Goal: Task Accomplishment & Management: Manage account settings

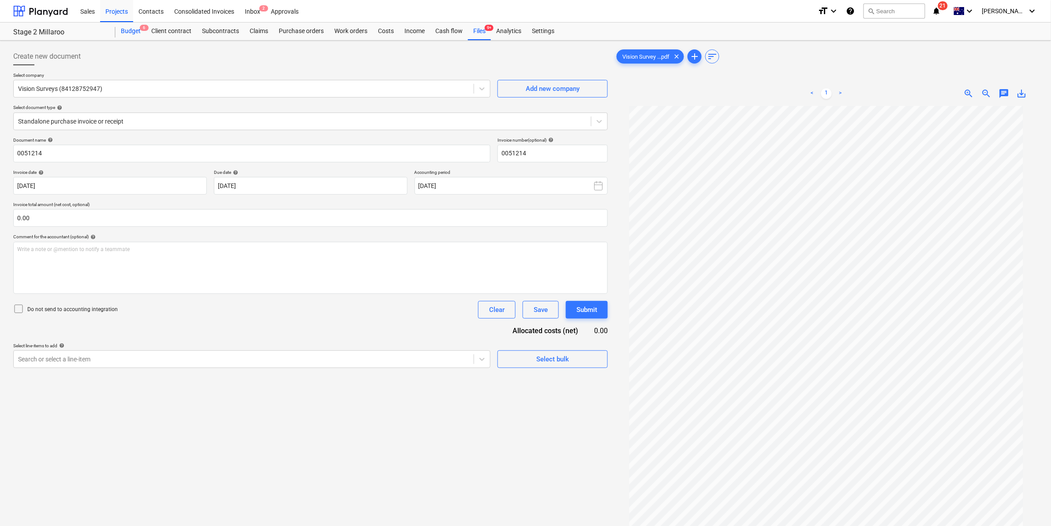
click at [131, 28] on div "Budget 6" at bounding box center [131, 31] width 30 height 18
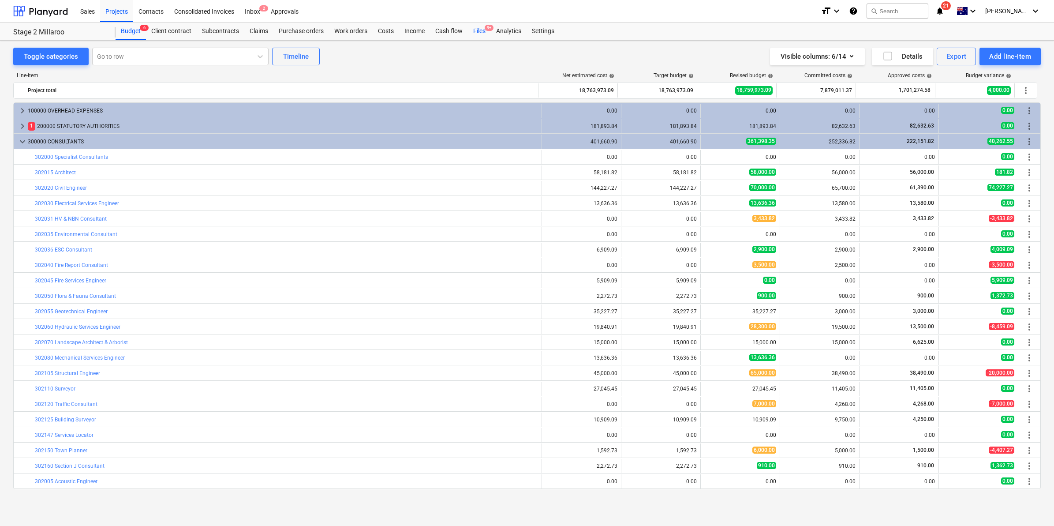
click at [480, 28] on div "Files 9+" at bounding box center [479, 31] width 23 height 18
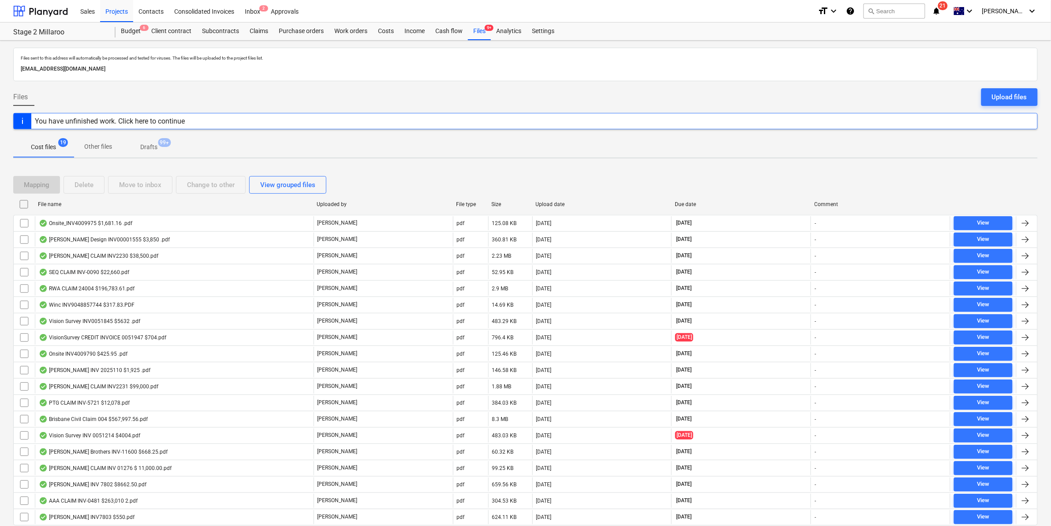
click at [67, 203] on div "File name" at bounding box center [174, 204] width 272 height 6
checkbox input "false"
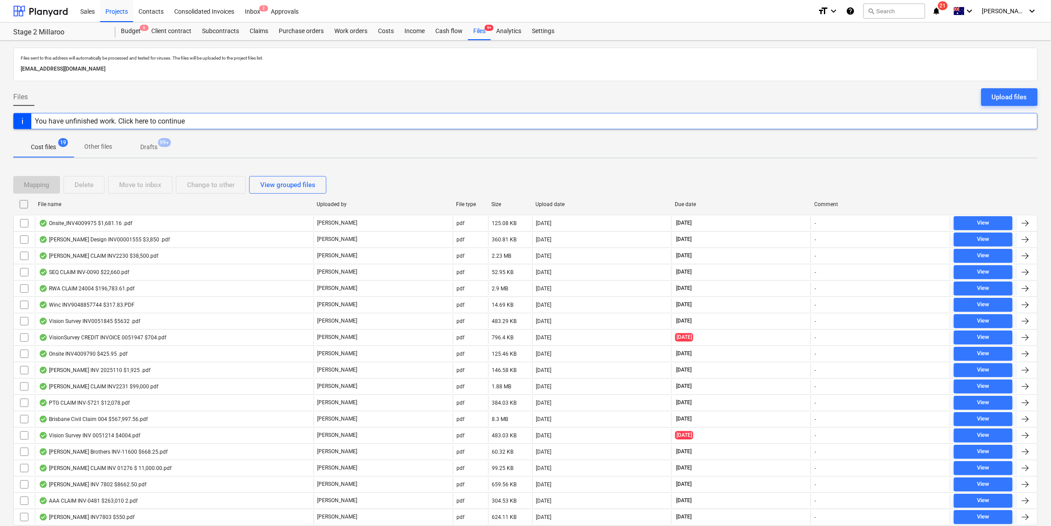
checkbox input "false"
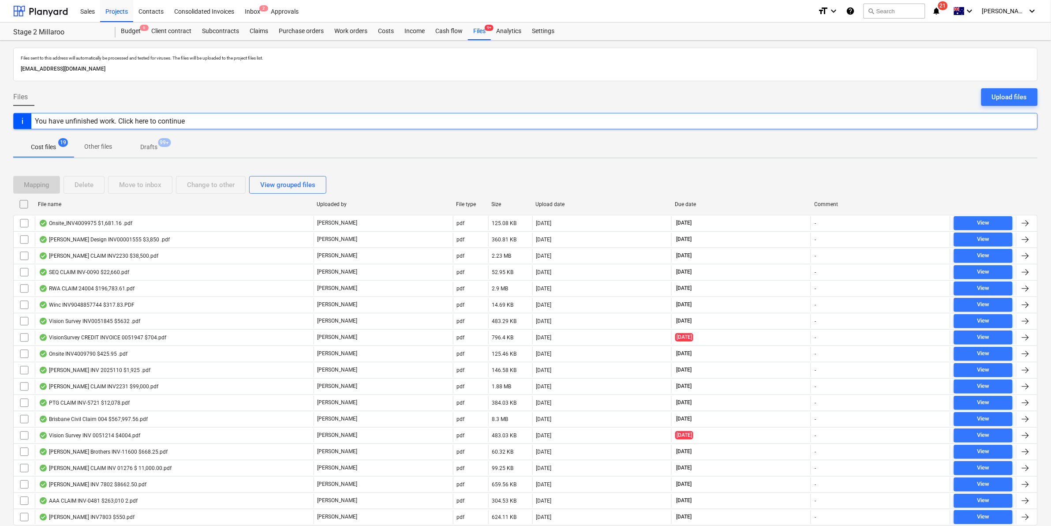
checkbox input "false"
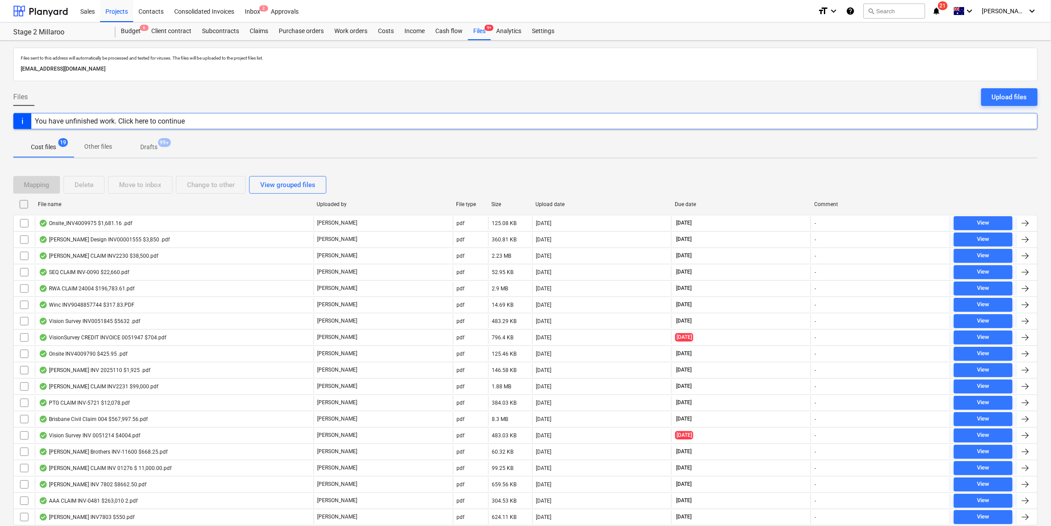
checkbox input "false"
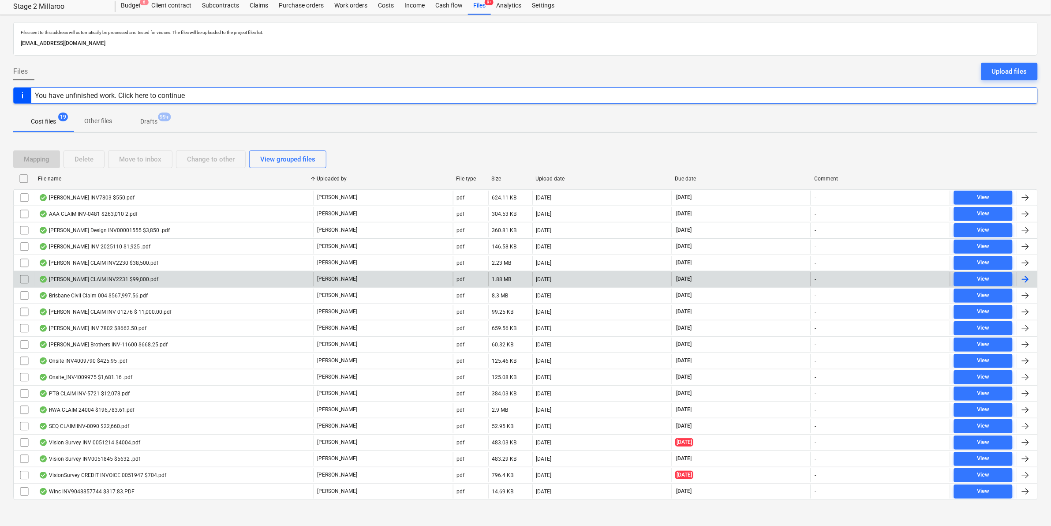
scroll to position [33, 0]
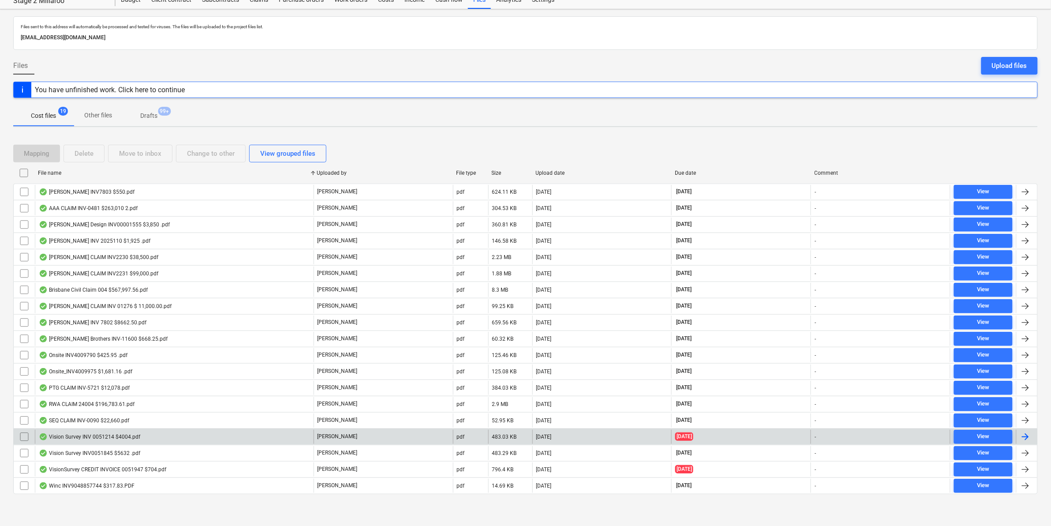
click at [108, 437] on div "Vision Survey INV 0051214 $4004.pdf" at bounding box center [89, 436] width 101 height 7
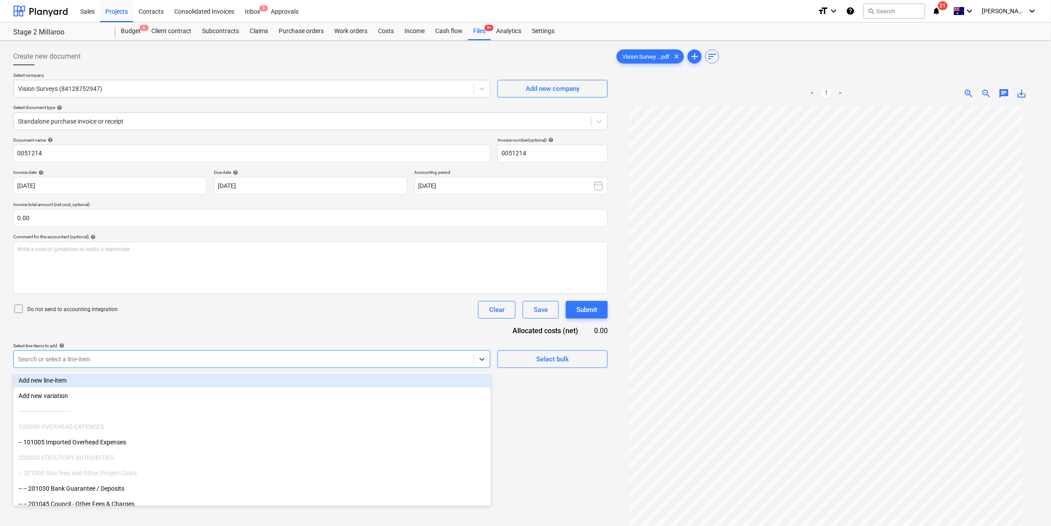
click at [342, 367] on div "Search or select a line-item" at bounding box center [251, 359] width 477 height 18
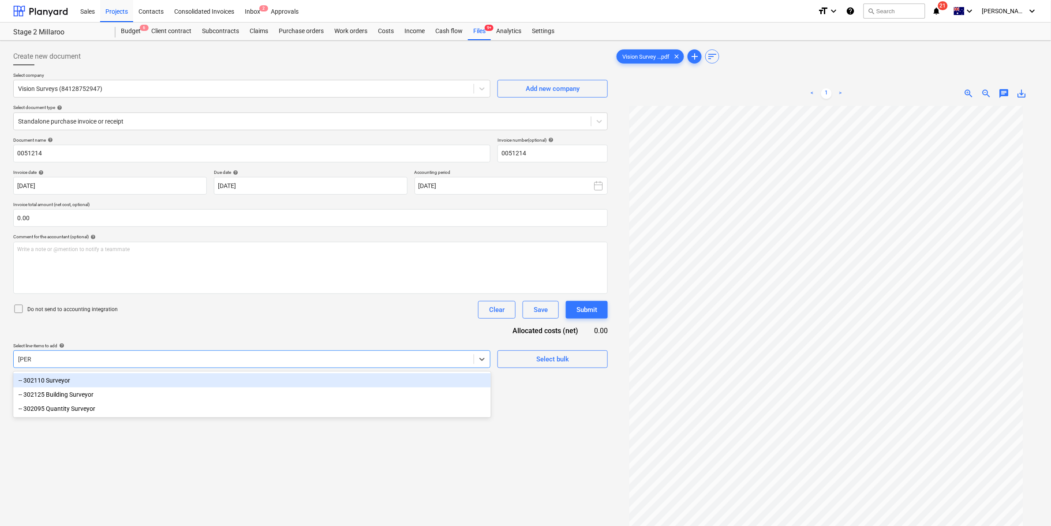
type input "survey"
click at [327, 376] on div "-- 302110 Surveyor" at bounding box center [252, 380] width 478 height 14
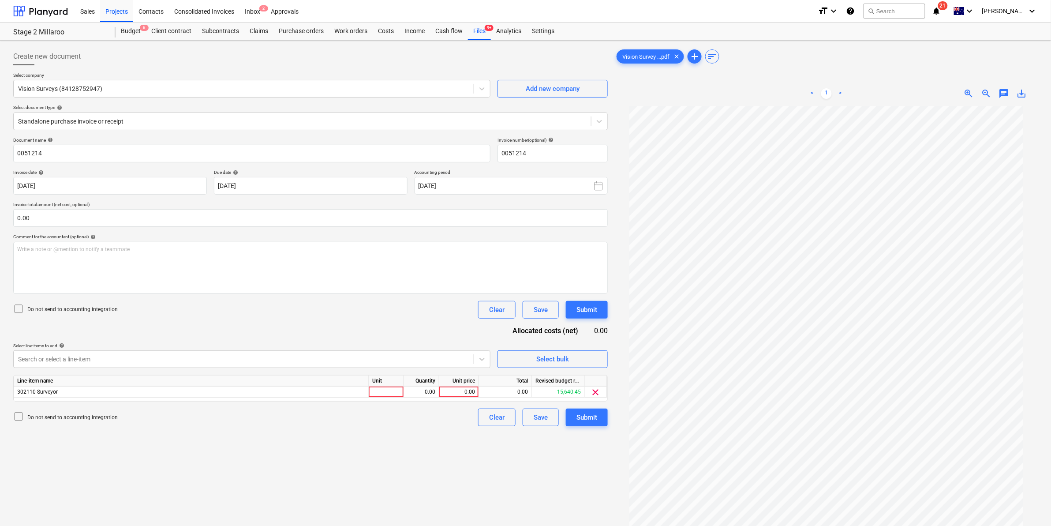
click at [399, 308] on div "Do not send to accounting integration Clear Save Submit" at bounding box center [310, 310] width 595 height 18
click at [378, 391] on div at bounding box center [386, 391] width 35 height 11
type input "item"
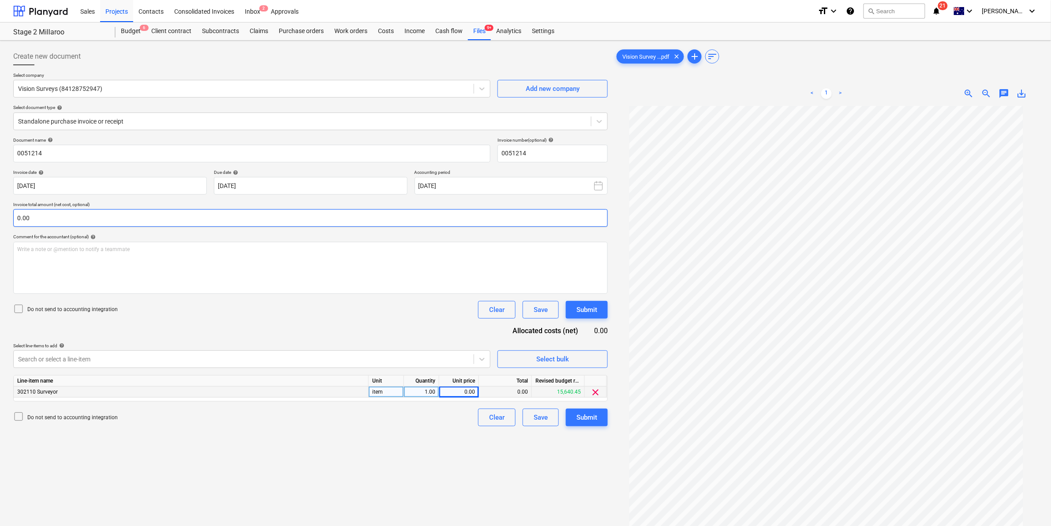
scroll to position [57, 0]
click at [458, 389] on div "0.00" at bounding box center [459, 391] width 32 height 11
type input "3640"
click at [414, 330] on div "Document name help 0051214 Invoice number (optional) help 0051214 Invoice date …" at bounding box center [310, 281] width 595 height 289
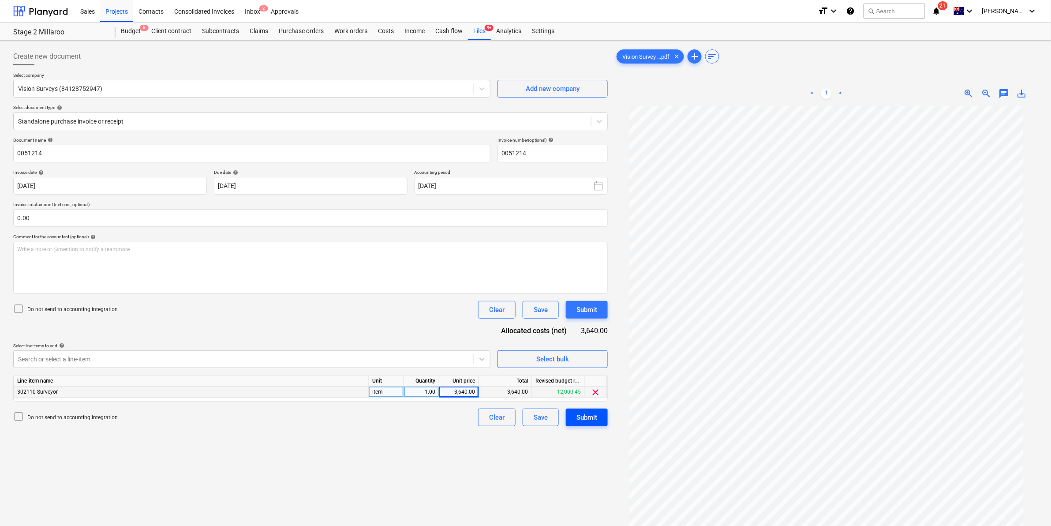
click at [585, 413] on div "Submit" at bounding box center [587, 417] width 21 height 11
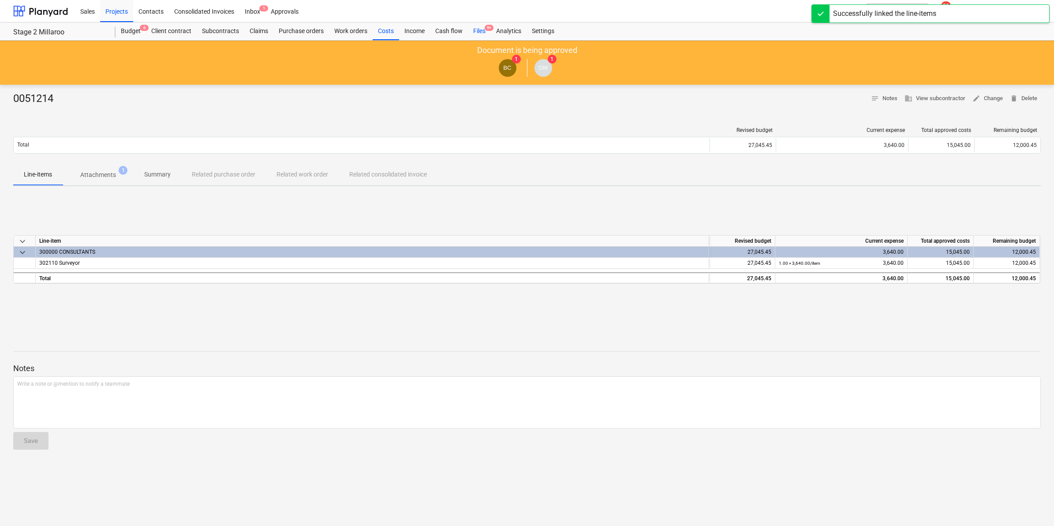
click at [478, 30] on div "Files 9+" at bounding box center [479, 31] width 23 height 18
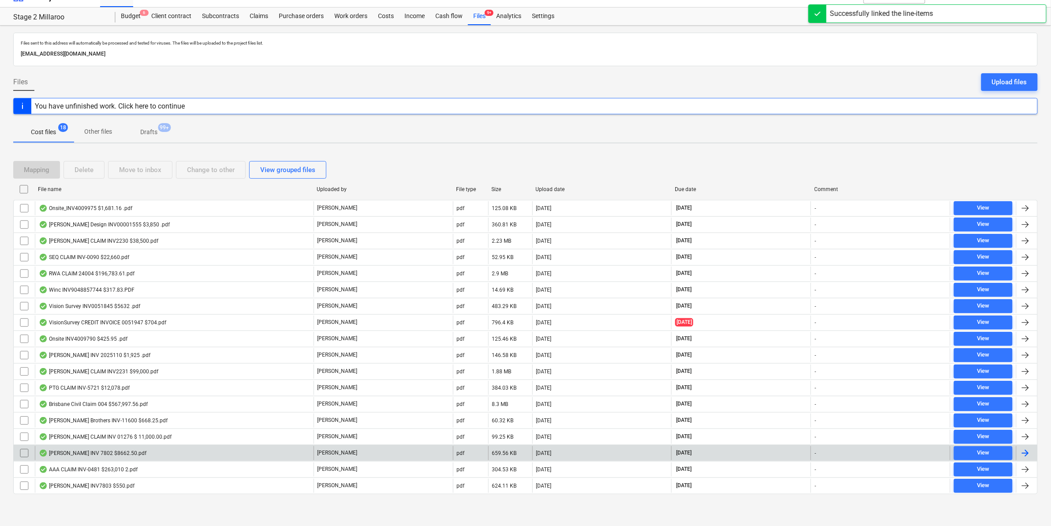
scroll to position [16, 0]
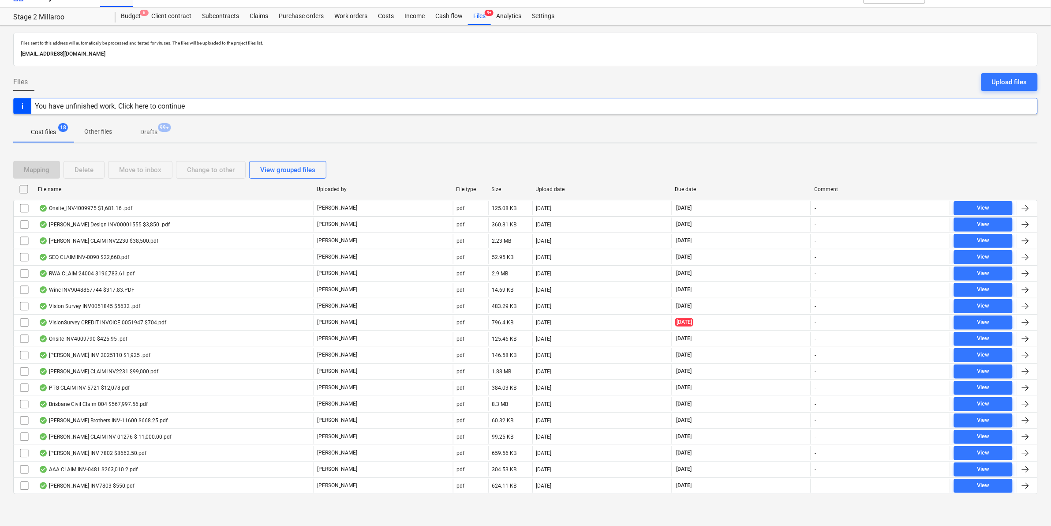
click at [96, 187] on div "File name" at bounding box center [174, 189] width 272 height 6
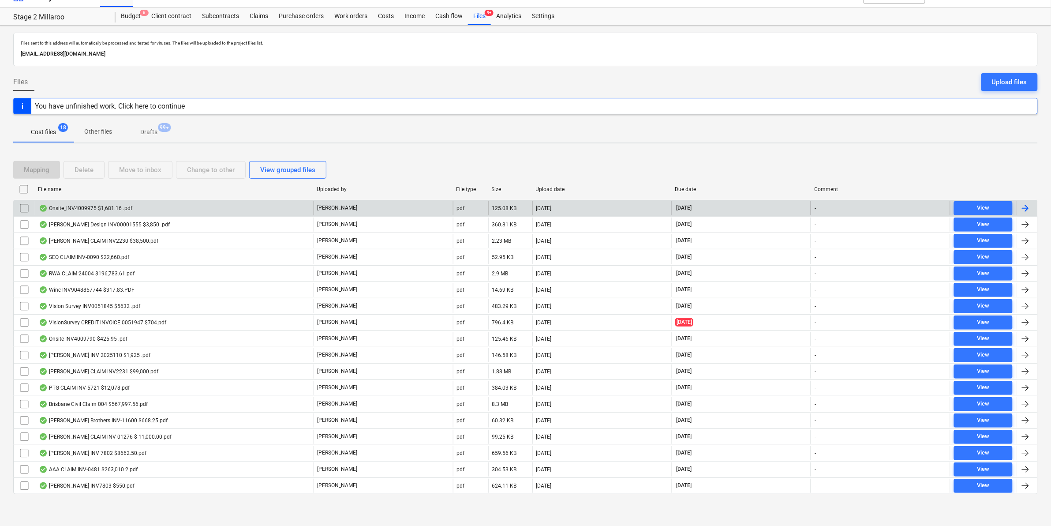
checkbox input "false"
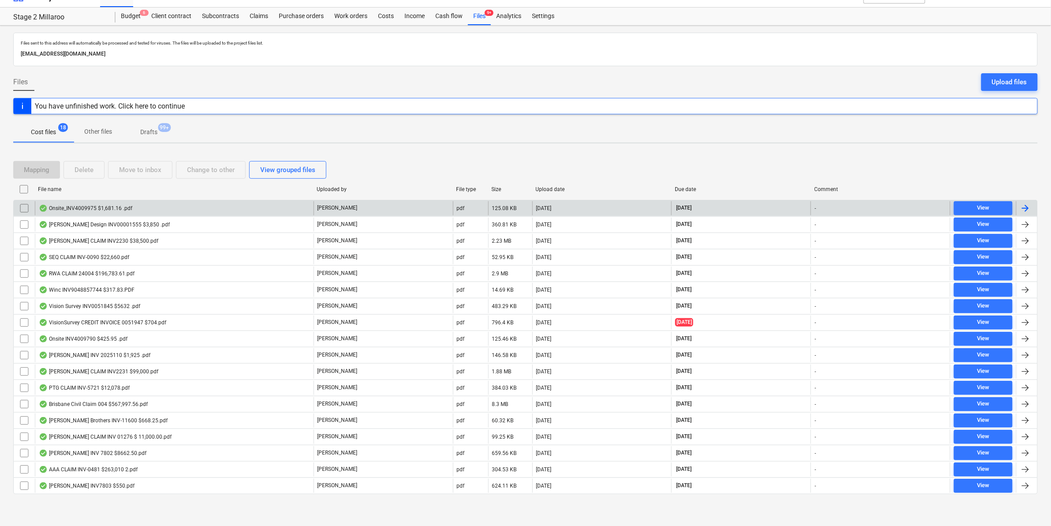
checkbox input "false"
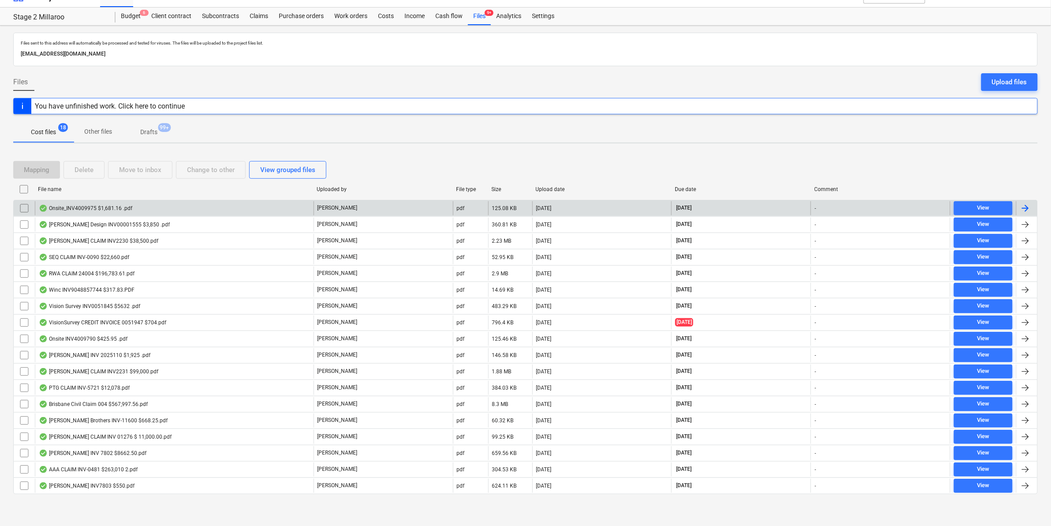
checkbox input "false"
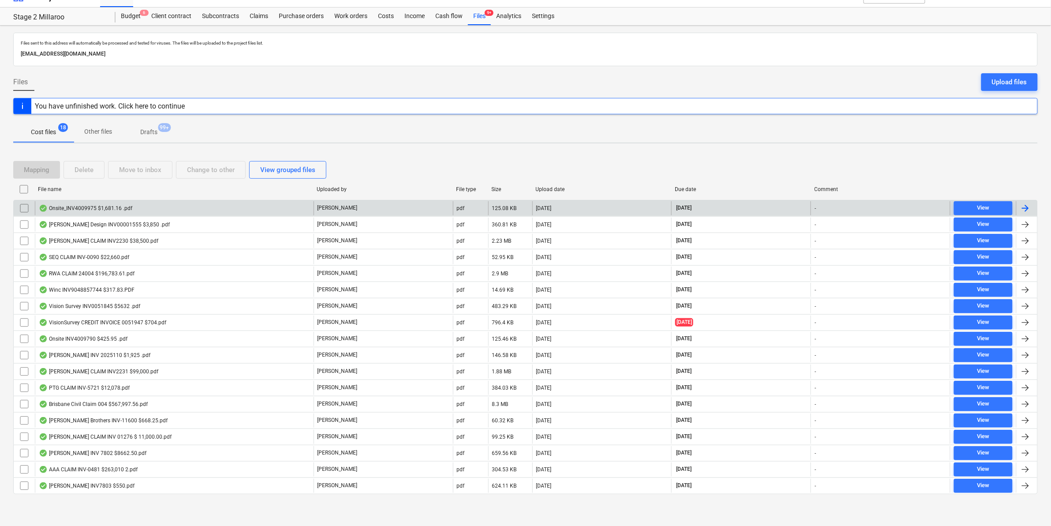
checkbox input "false"
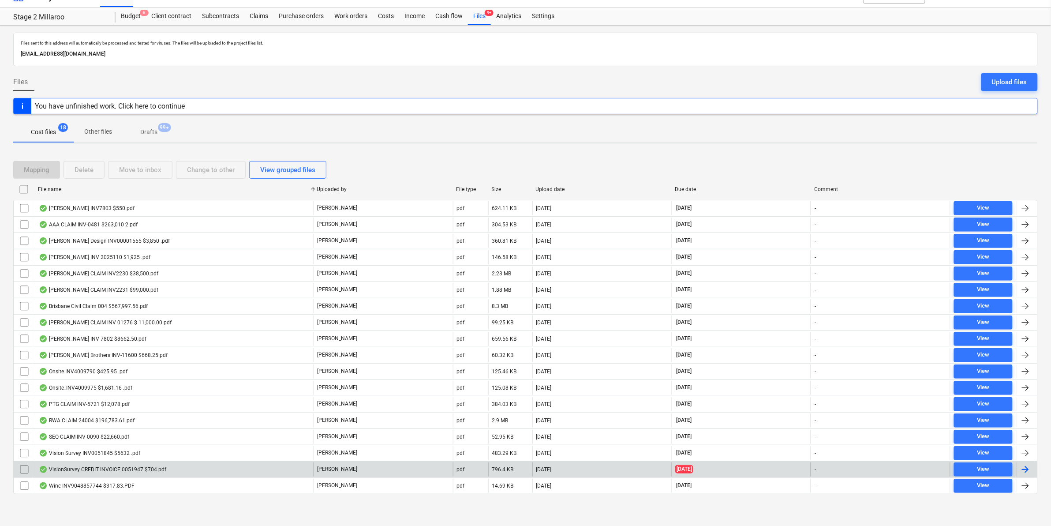
click at [170, 466] on div "VisionSurvey CREDIT INVOICE 0051947 $704.pdf" at bounding box center [174, 469] width 279 height 14
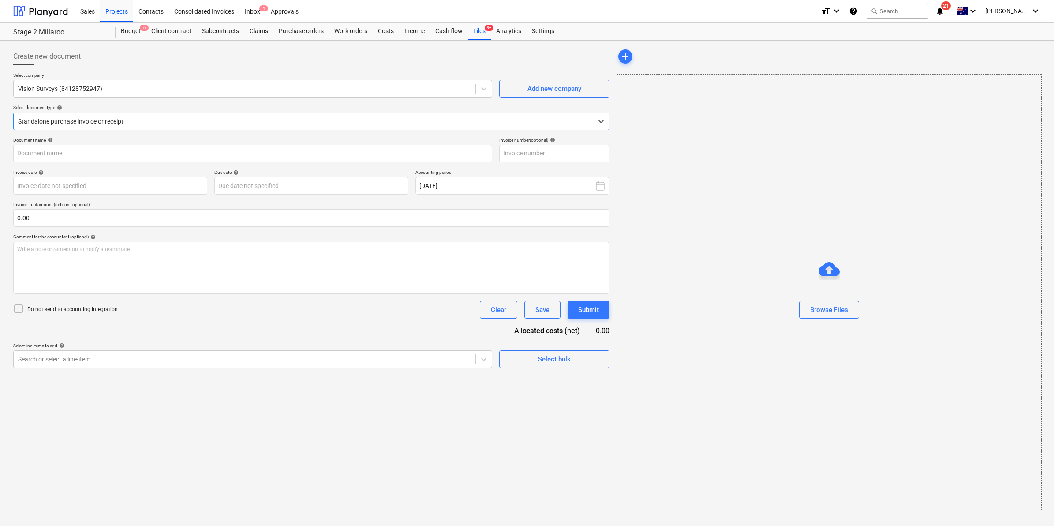
type input "0051947"
type input "[DATE]"
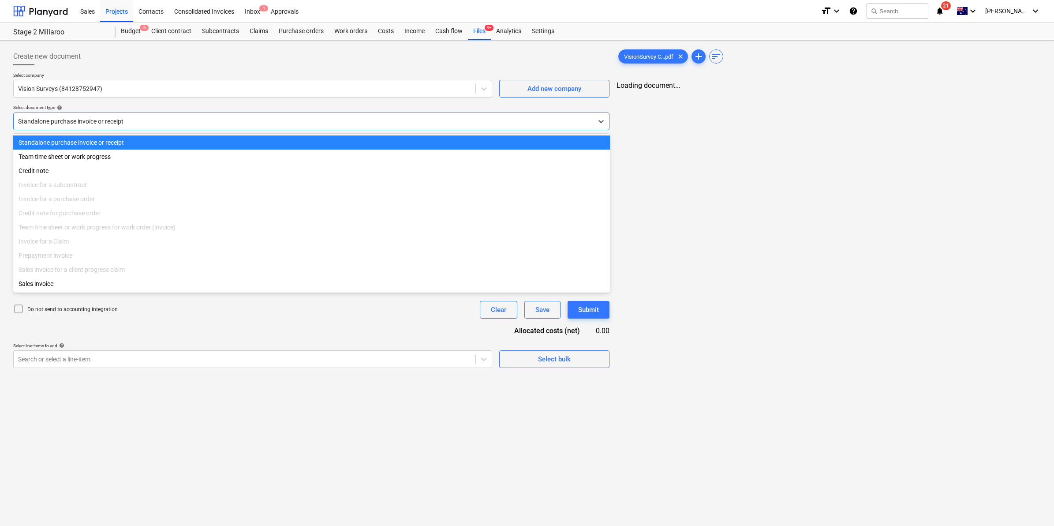
click at [219, 123] on div at bounding box center [303, 121] width 570 height 9
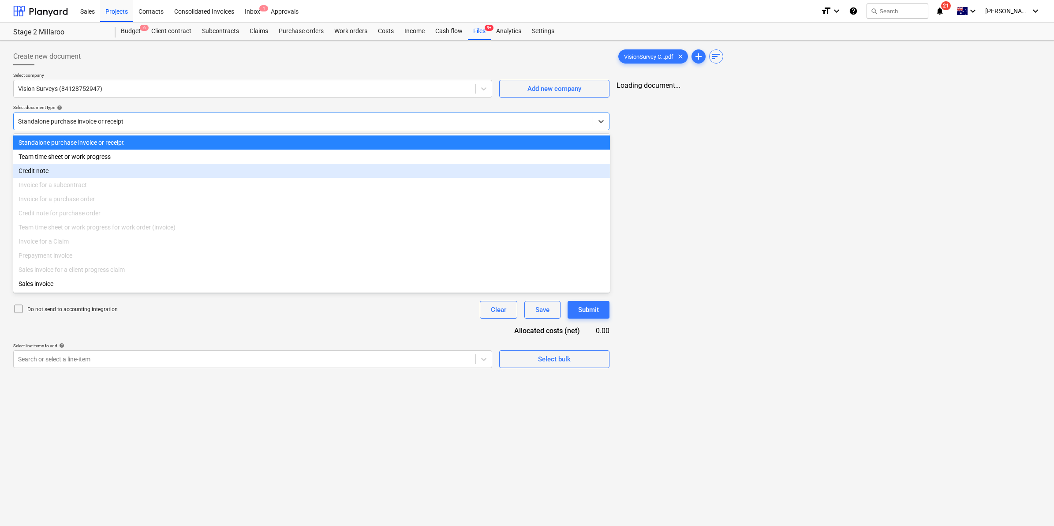
click at [135, 170] on div "Credit note" at bounding box center [311, 171] width 597 height 14
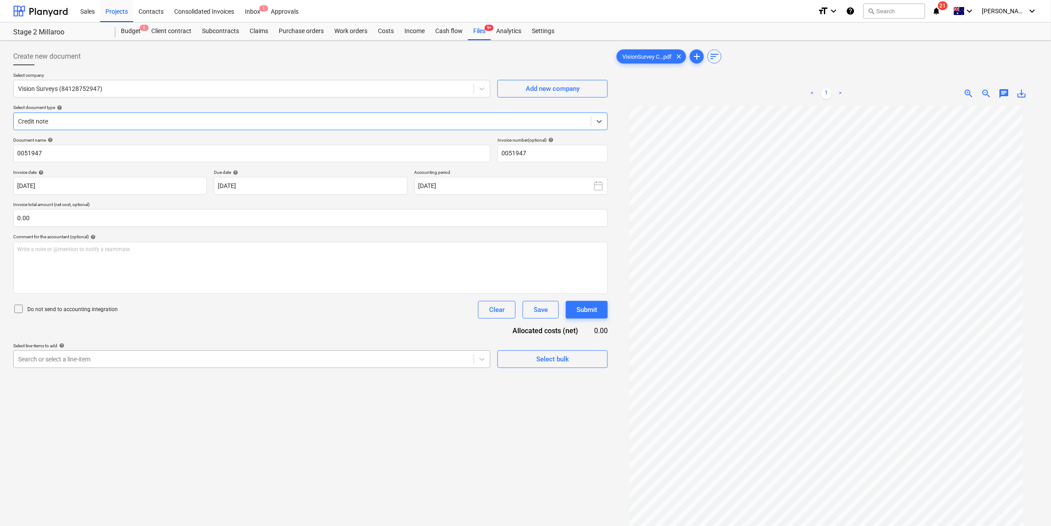
click at [235, 363] on div at bounding box center [243, 359] width 451 height 9
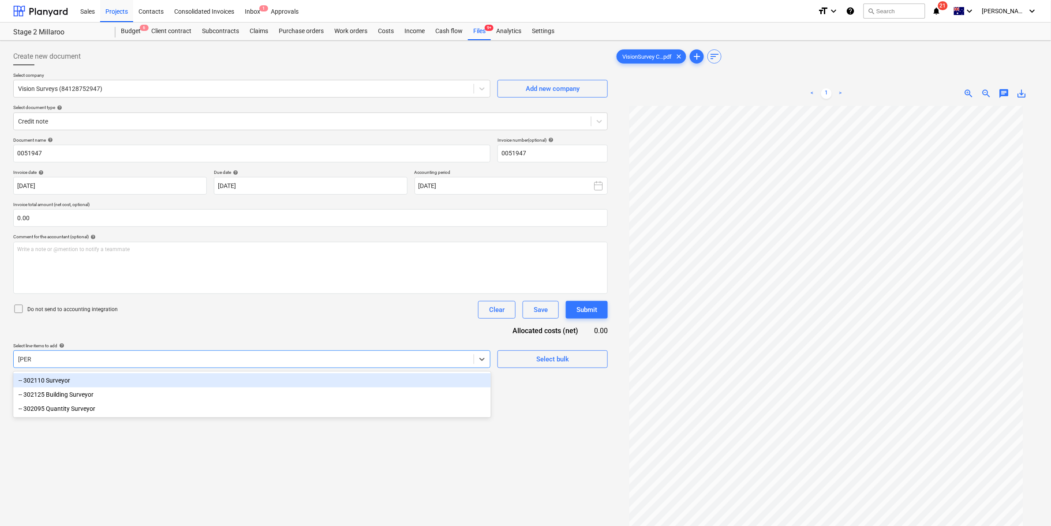
type input "survey"
click at [134, 384] on div "-- 302110 Surveyor" at bounding box center [252, 380] width 478 height 14
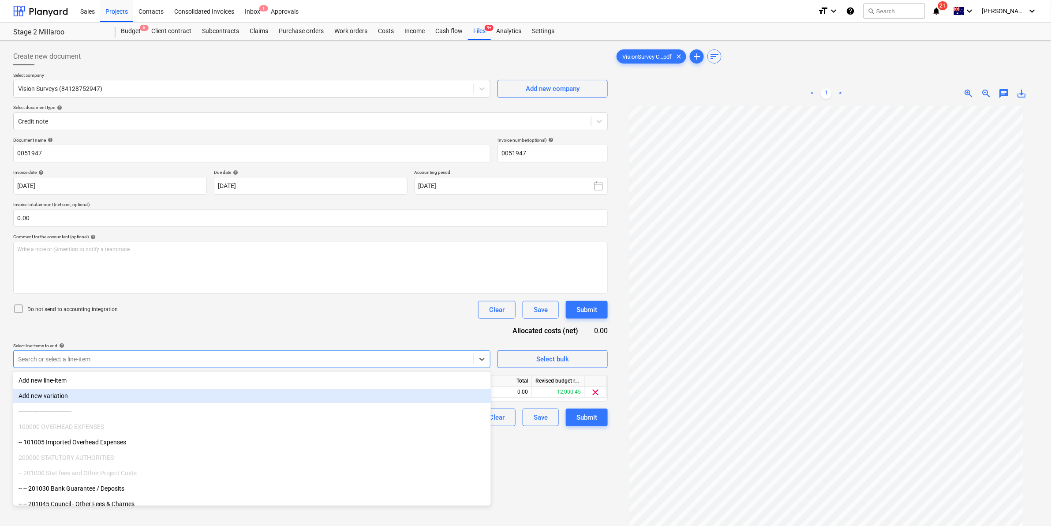
click at [538, 457] on div "Create new document Select company Vision Surveys (84128752947) Add new company…" at bounding box center [311, 327] width 602 height 566
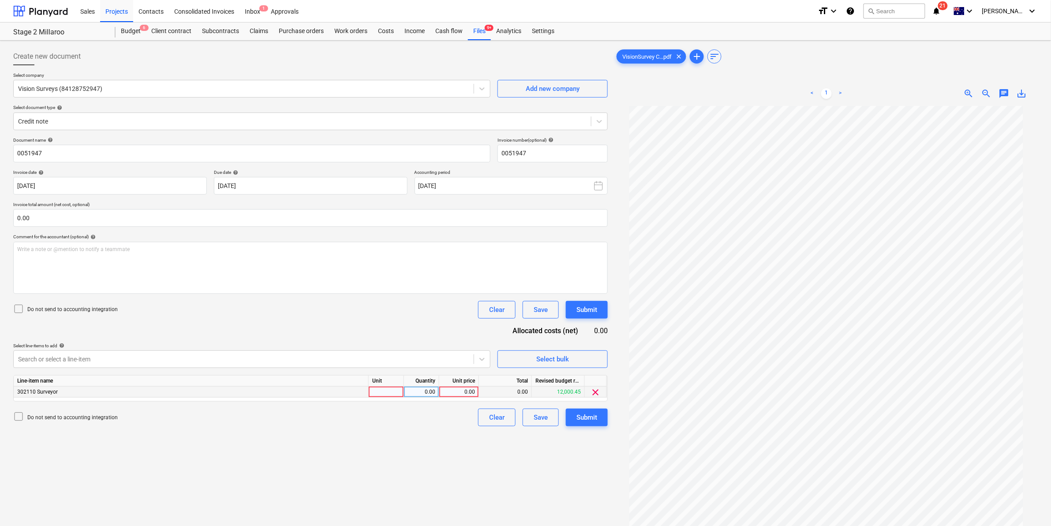
click at [395, 395] on div at bounding box center [386, 391] width 35 height 11
type input "item"
type input "-640"
click at [586, 417] on div "Submit" at bounding box center [587, 417] width 21 height 11
click at [420, 393] on div "1.00" at bounding box center [422, 391] width 28 height 11
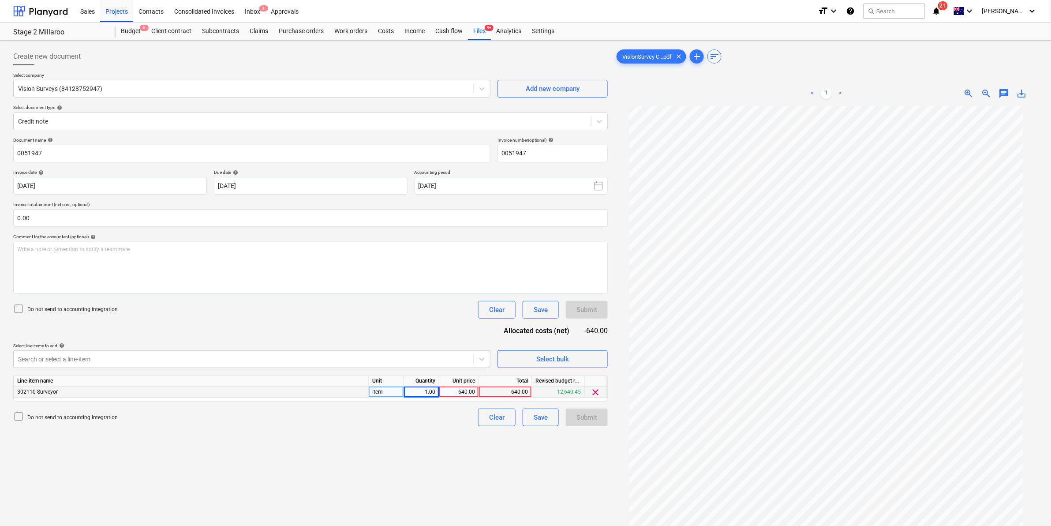
click at [383, 394] on div "item" at bounding box center [386, 391] width 35 height 11
click at [411, 316] on div "Do not send to accounting integration Clear Save Submit" at bounding box center [310, 310] width 595 height 18
click at [364, 330] on div "Document name help 0051947 Invoice number (optional) help 0051947 Invoice date …" at bounding box center [310, 281] width 595 height 289
click at [459, 388] on div "-640.00" at bounding box center [459, 391] width 32 height 11
click at [363, 325] on div "Document name help 0051947 Invoice number (optional) help 0051947 Invoice date …" at bounding box center [310, 281] width 595 height 289
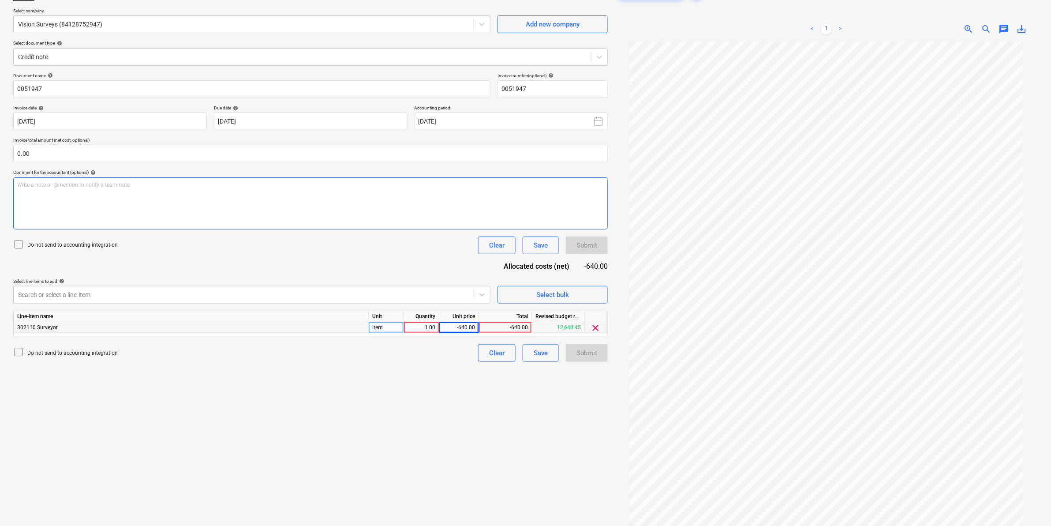
scroll to position [88, 0]
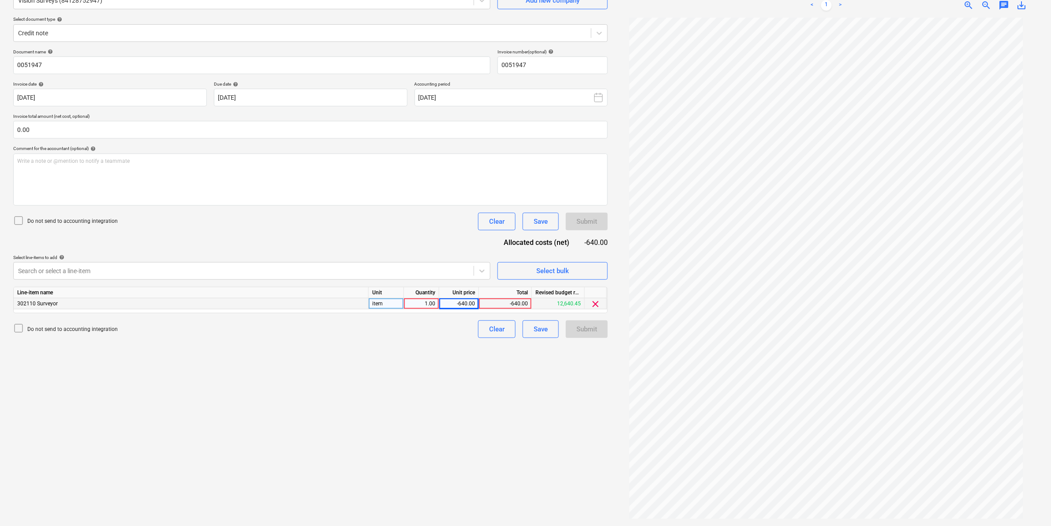
click at [315, 248] on div "Document name help 0051947 Invoice number (optional) help 0051947 Invoice date …" at bounding box center [310, 193] width 595 height 289
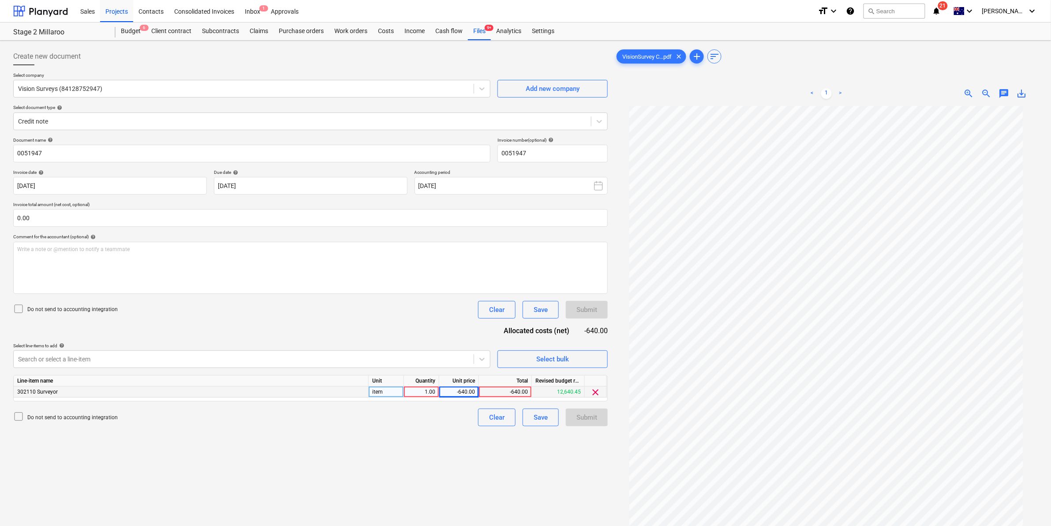
scroll to position [57, 0]
click at [314, 313] on div "Do not send to accounting integration Clear Save Submit" at bounding box center [310, 310] width 595 height 18
click at [279, 122] on div at bounding box center [302, 121] width 569 height 9
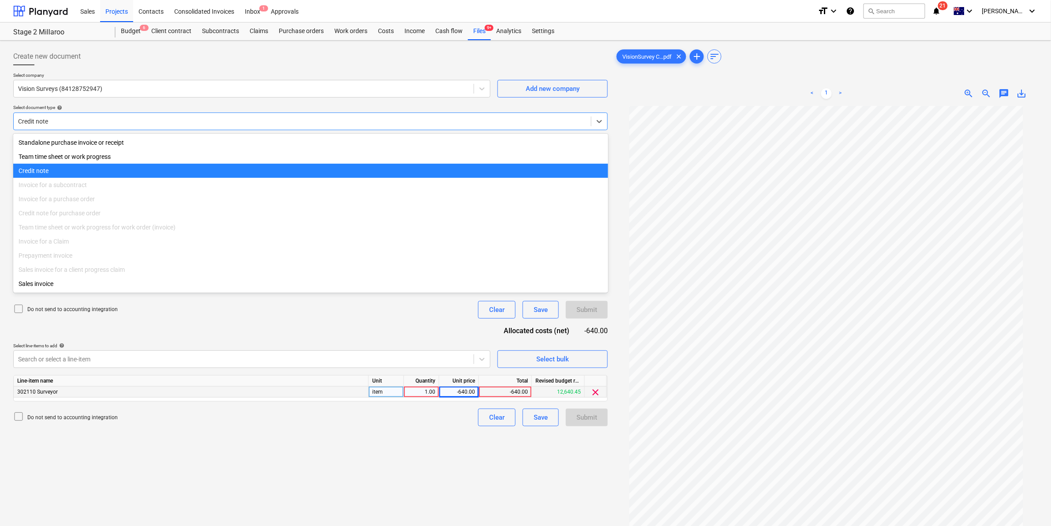
click at [162, 170] on div "Credit note" at bounding box center [310, 171] width 595 height 14
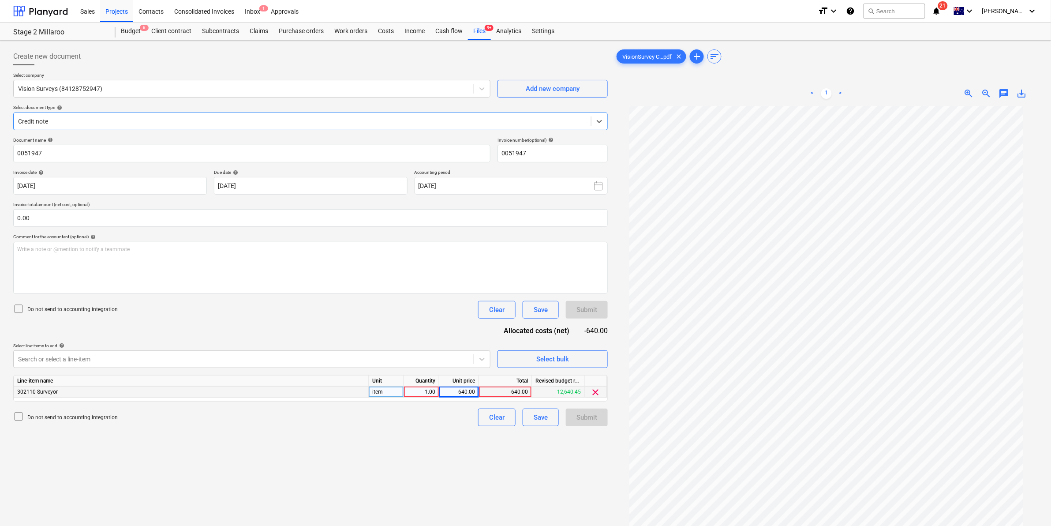
click at [579, 421] on div "Submit" at bounding box center [587, 417] width 42 height 18
click at [166, 118] on div at bounding box center [302, 121] width 569 height 9
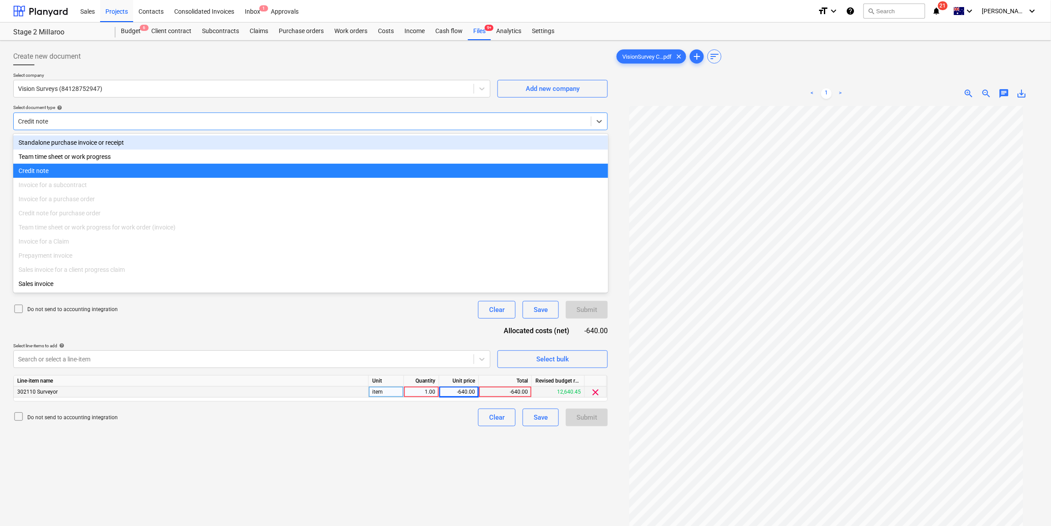
click at [126, 144] on div "Standalone purchase invoice or receipt" at bounding box center [310, 142] width 595 height 14
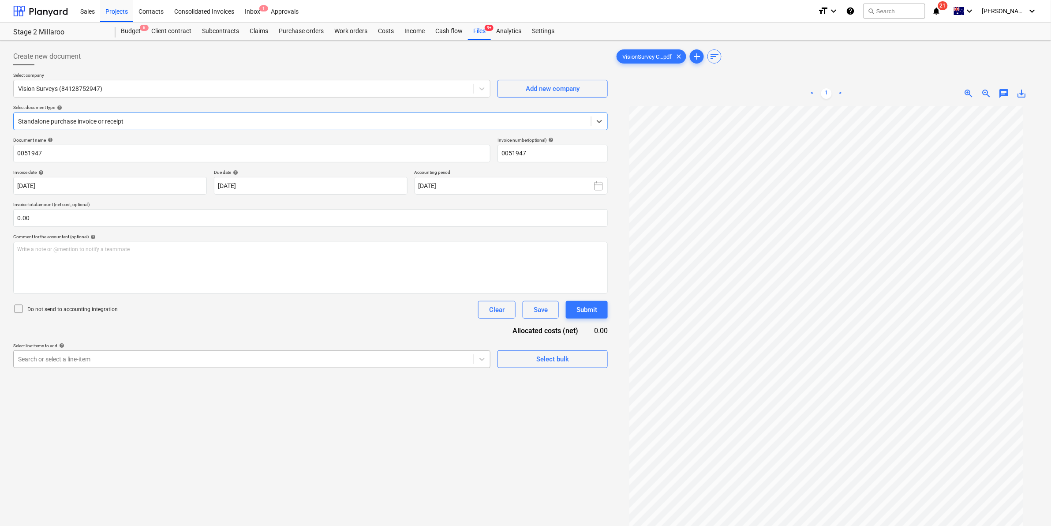
click at [140, 360] on div at bounding box center [243, 359] width 451 height 9
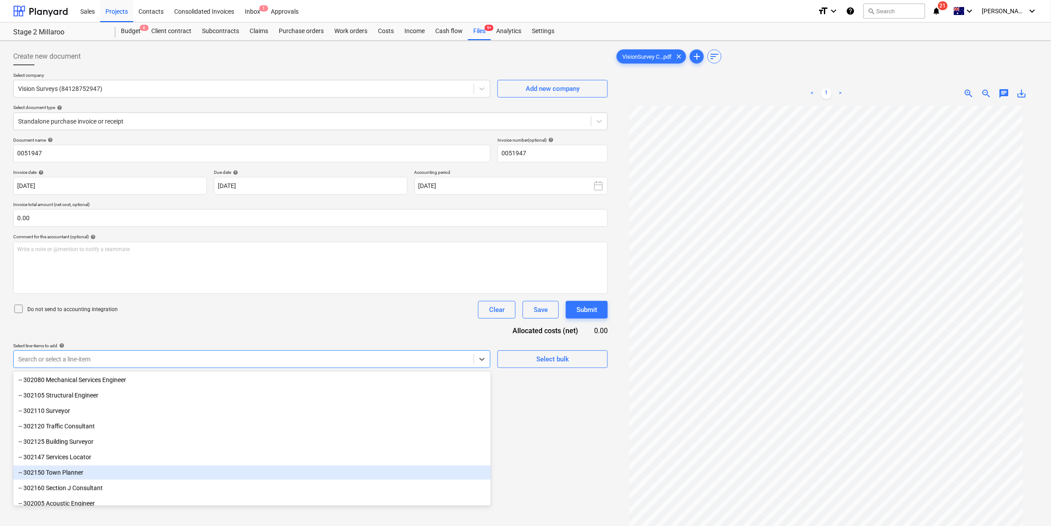
scroll to position [386, 0]
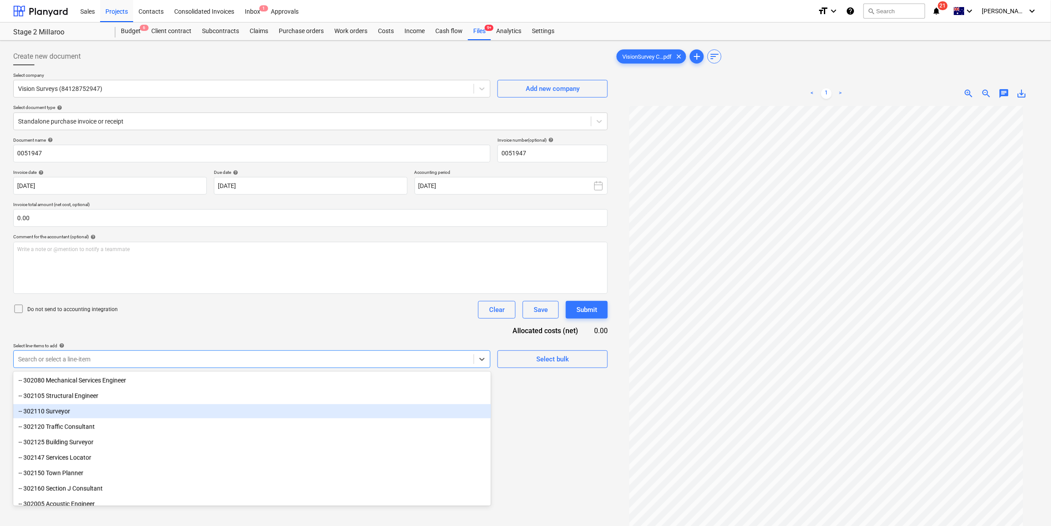
click at [71, 412] on div "-- 302110 Surveyor" at bounding box center [252, 411] width 478 height 14
click at [411, 313] on div "Do not send to accounting integration Clear Save Submit" at bounding box center [310, 310] width 595 height 18
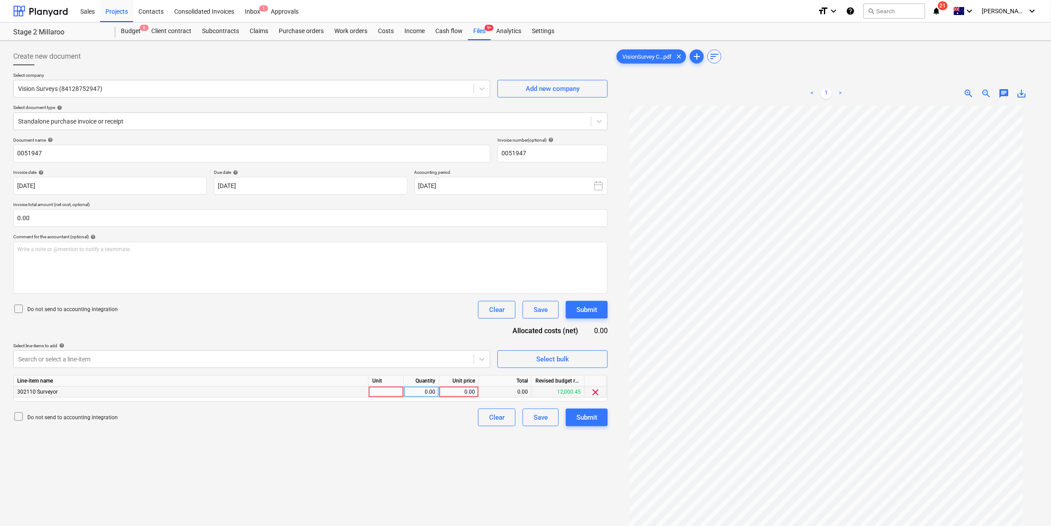
click at [389, 386] on div at bounding box center [386, 391] width 35 height 11
type input "item"
type input "-640"
click at [589, 420] on div "Submit" at bounding box center [587, 417] width 21 height 11
click at [478, 29] on div "Files 9+" at bounding box center [479, 31] width 23 height 18
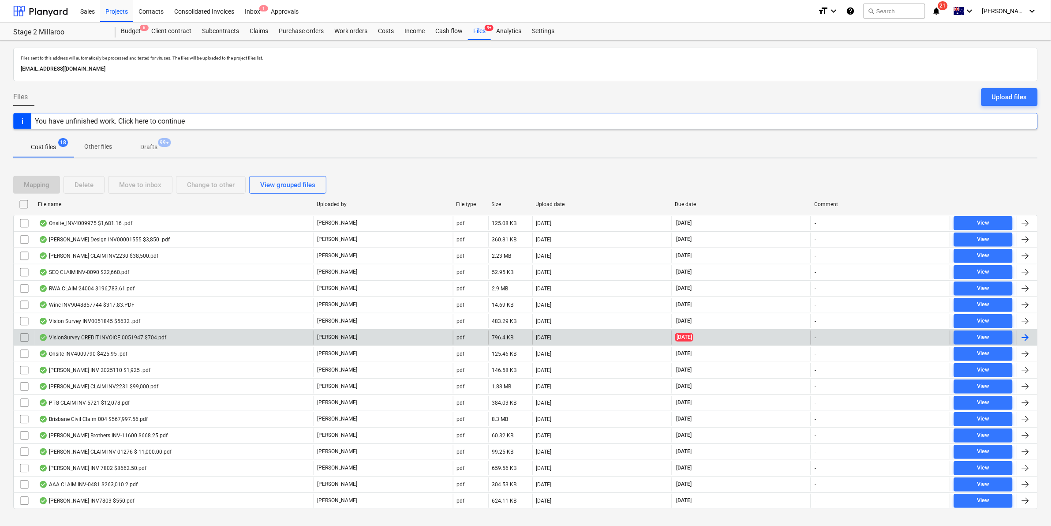
click at [82, 342] on div "VisionSurvey CREDIT INVOICE 0051947 $704.pdf" at bounding box center [174, 337] width 279 height 14
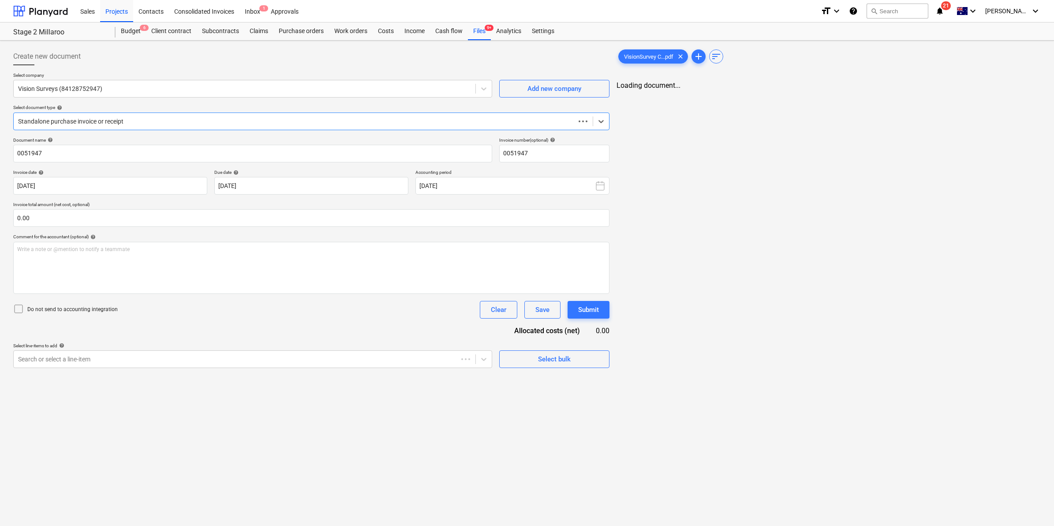
click at [120, 126] on div at bounding box center [294, 121] width 553 height 9
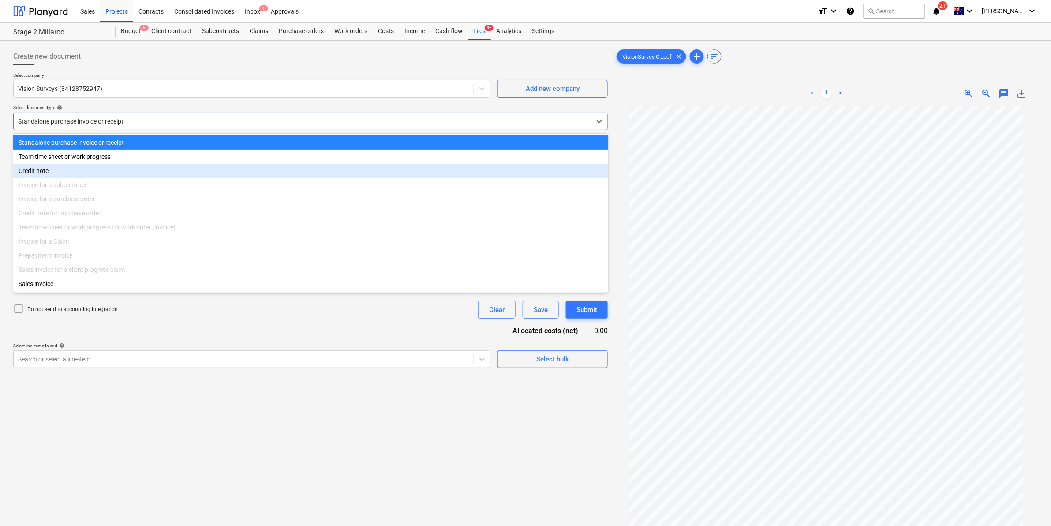
click at [55, 171] on div "Credit note" at bounding box center [310, 171] width 595 height 14
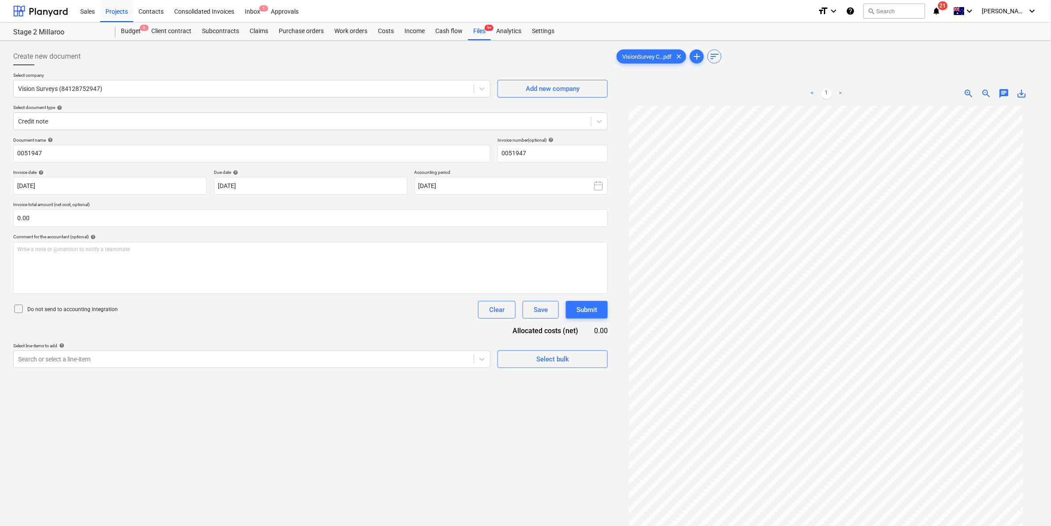
click at [118, 111] on p "Select document type help" at bounding box center [310, 108] width 595 height 7
click at [109, 123] on div at bounding box center [302, 121] width 569 height 9
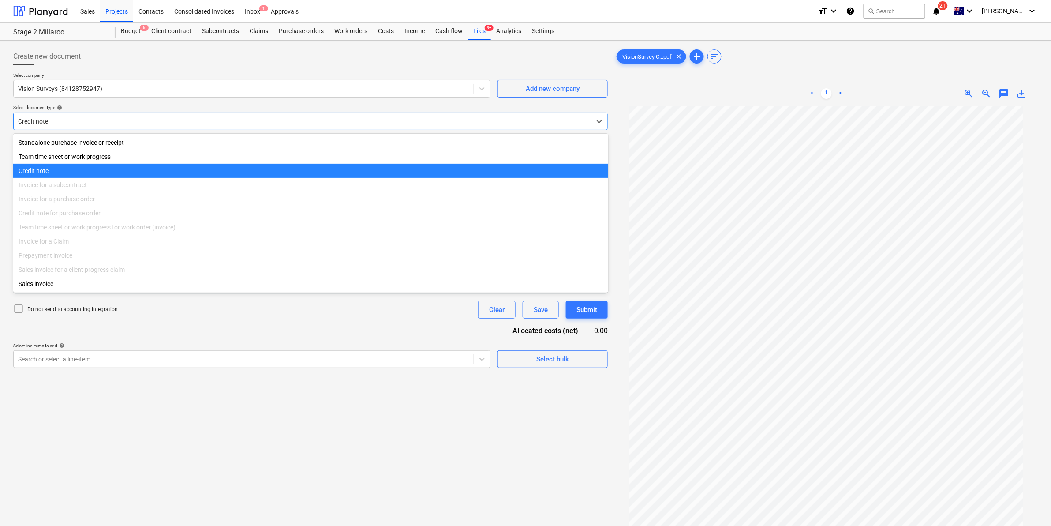
click at [96, 171] on div "Credit note" at bounding box center [310, 171] width 595 height 14
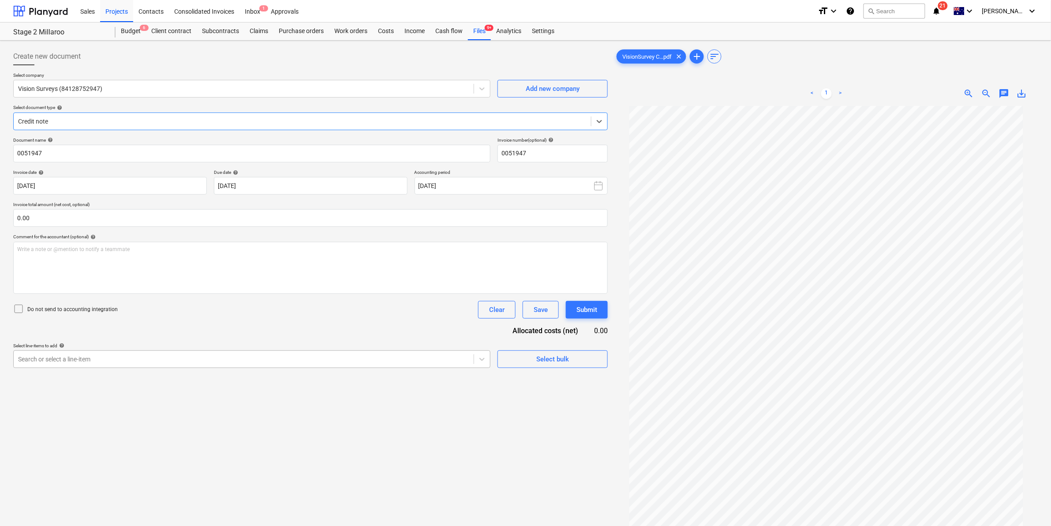
drag, startPoint x: 373, startPoint y: 365, endPoint x: 369, endPoint y: 367, distance: 4.5
click at [372, 365] on div "Search or select a line-item" at bounding box center [244, 359] width 460 height 12
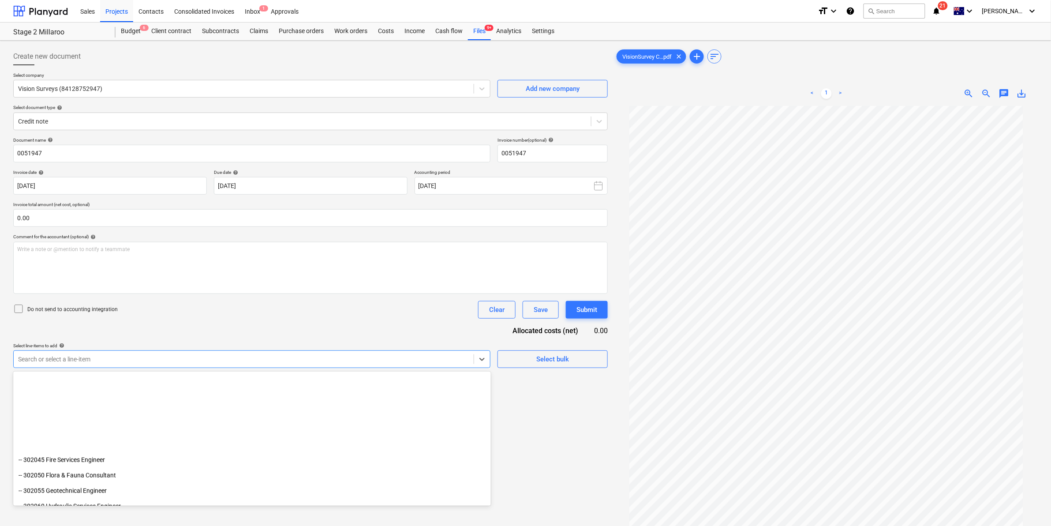
scroll to position [331, 0]
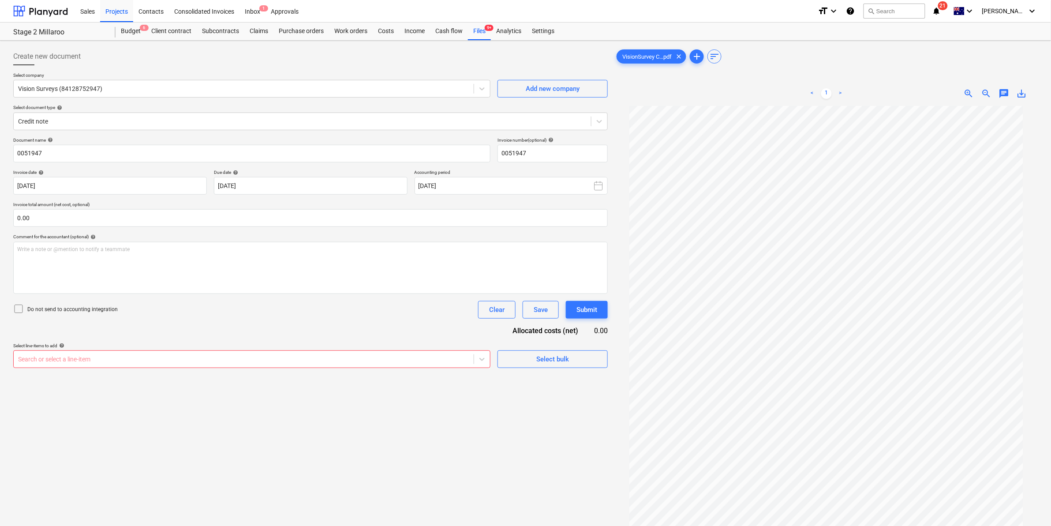
drag, startPoint x: 179, startPoint y: 320, endPoint x: 180, endPoint y: 315, distance: 4.9
click at [179, 318] on div "Document name help 0051947 Invoice number (optional) help 0051947 Invoice date …" at bounding box center [310, 252] width 595 height 231
click at [177, 356] on div at bounding box center [243, 359] width 451 height 9
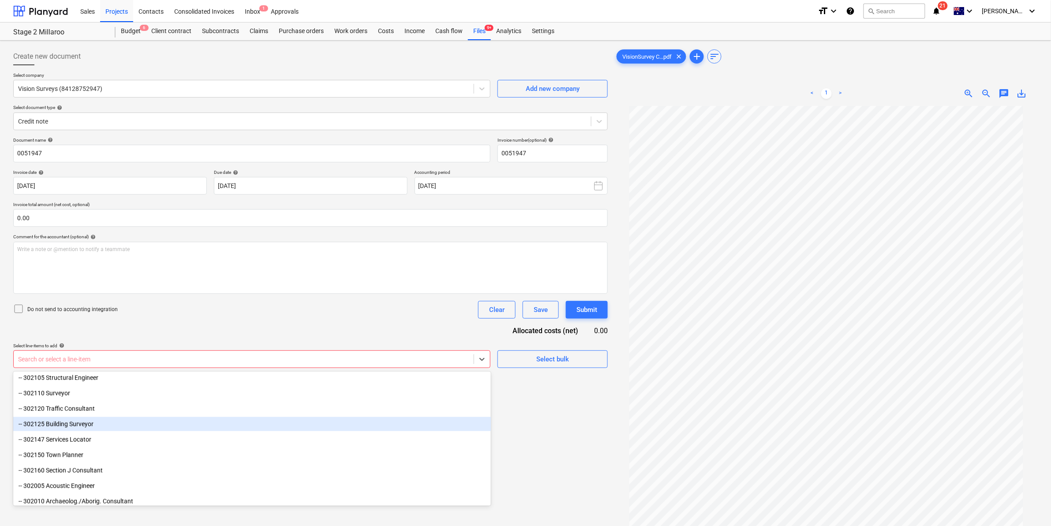
scroll to position [386, 0]
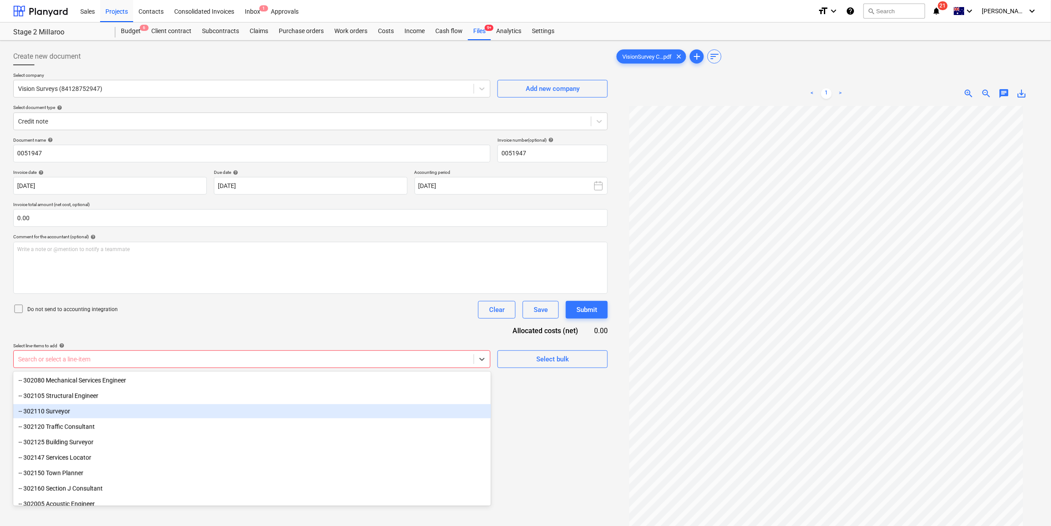
click at [71, 410] on div "-- 302110 Surveyor" at bounding box center [252, 411] width 478 height 14
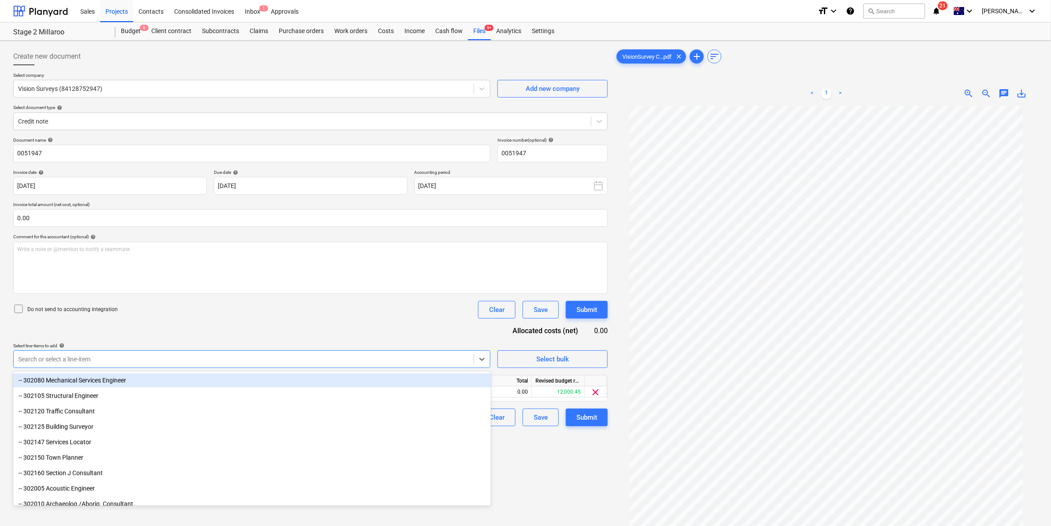
click at [362, 295] on div "Document name help 0051947 Invoice number (optional) help 0051947 Invoice date …" at bounding box center [310, 281] width 595 height 289
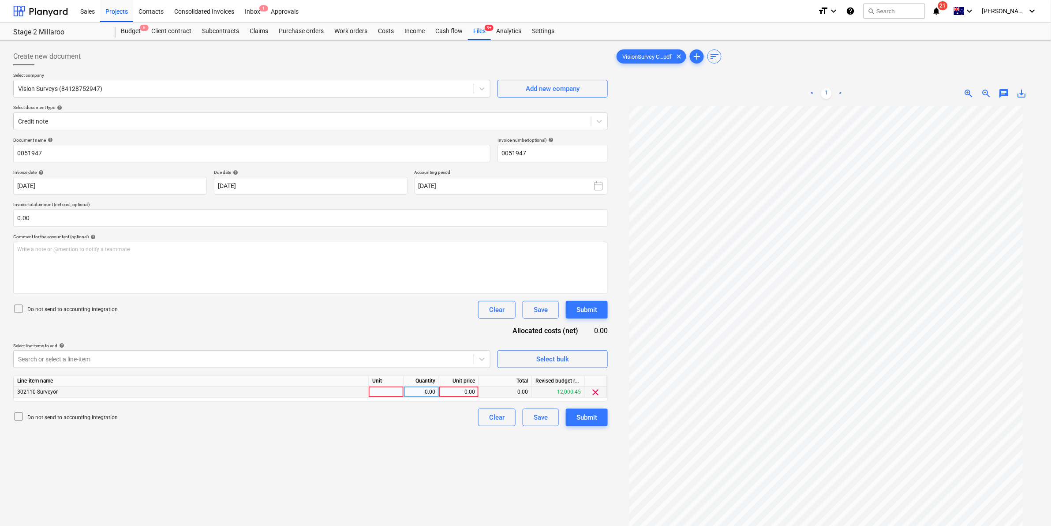
click at [368, 391] on div "302110 Surveyor" at bounding box center [191, 391] width 355 height 11
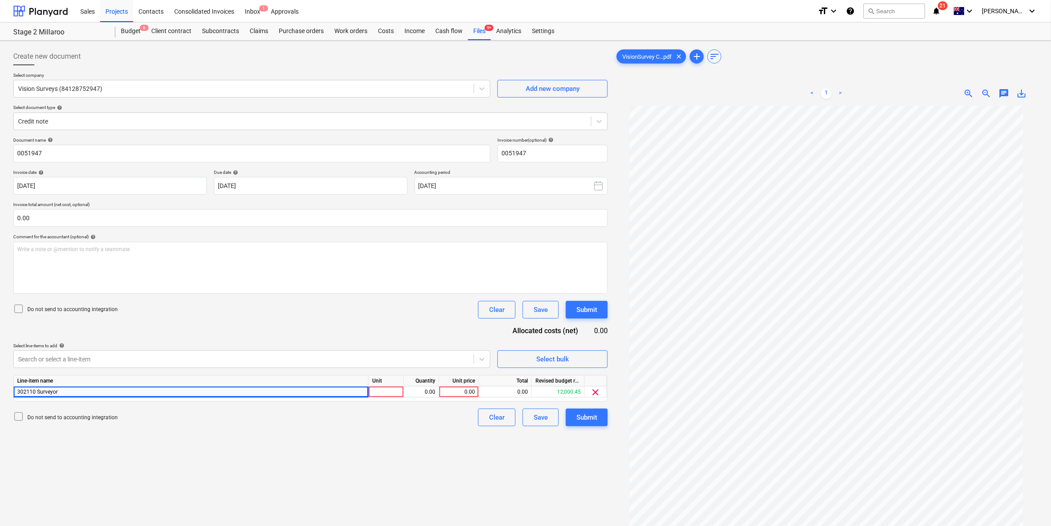
click at [381, 385] on div "Unit" at bounding box center [386, 380] width 35 height 11
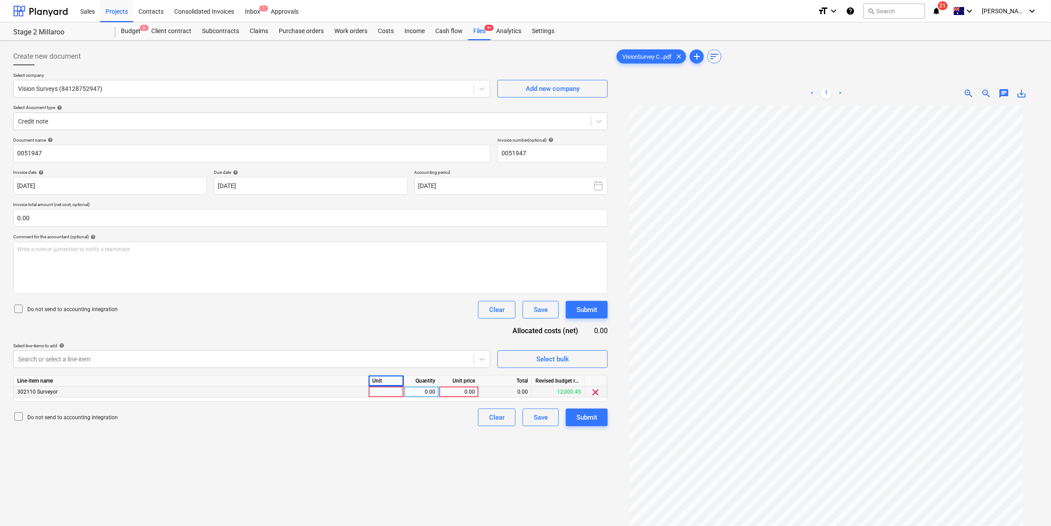
click at [378, 391] on div at bounding box center [386, 391] width 35 height 11
type input "item"
type input "-640"
click at [357, 335] on div "Document name help 0051947 Invoice number (optional) help 0051947 Invoice date …" at bounding box center [310, 281] width 595 height 289
click at [588, 418] on div "Submit" at bounding box center [587, 417] width 21 height 11
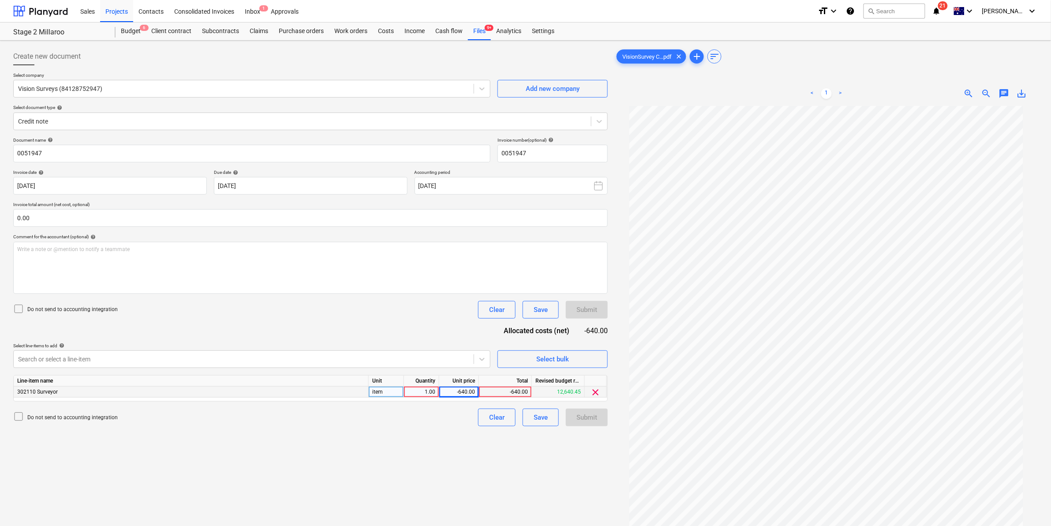
click at [513, 390] on div "-640.00" at bounding box center [505, 391] width 53 height 11
click at [181, 120] on div at bounding box center [302, 121] width 569 height 9
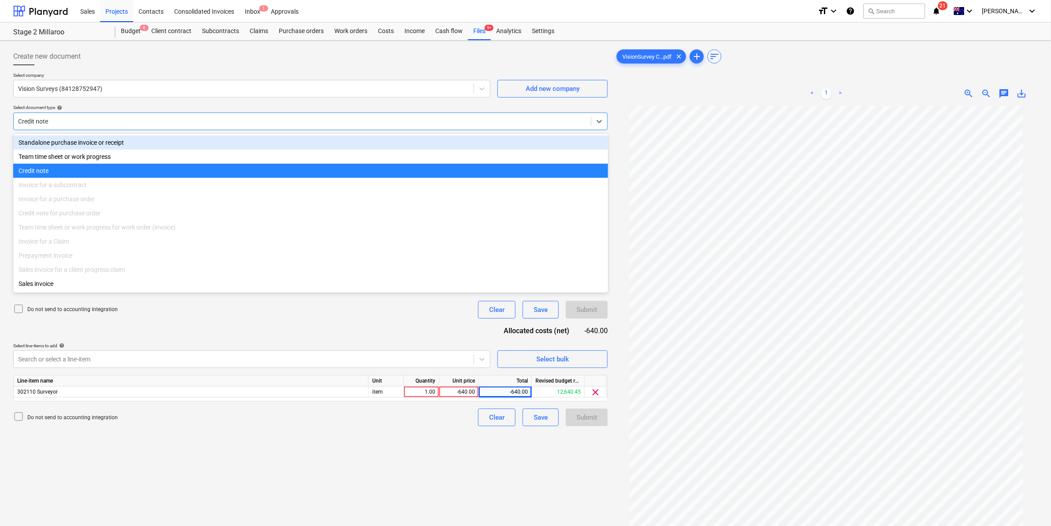
click at [127, 146] on div "Standalone purchase invoice or receipt" at bounding box center [310, 142] width 595 height 14
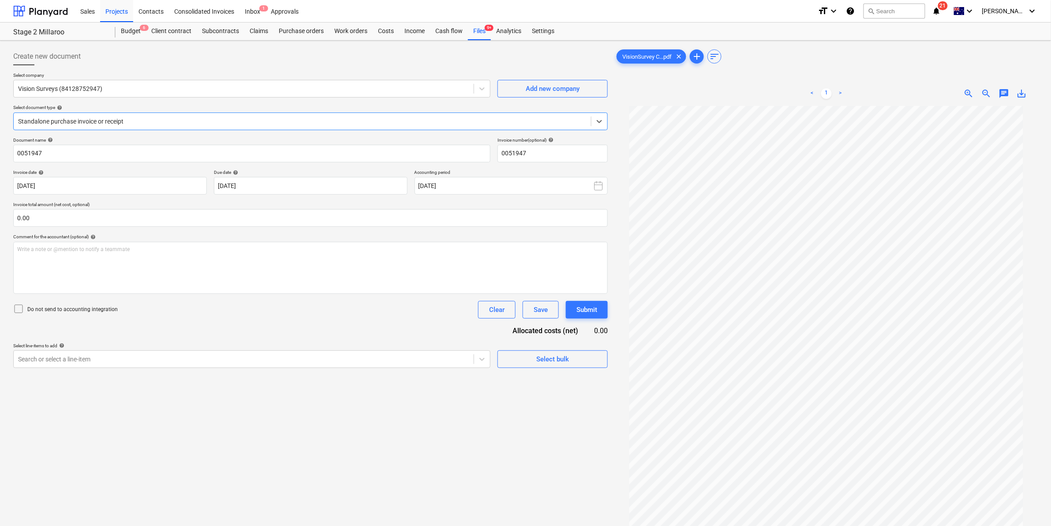
click at [140, 373] on div "Create new document Select company Vision Surveys (84128752947) Add new company…" at bounding box center [311, 327] width 602 height 566
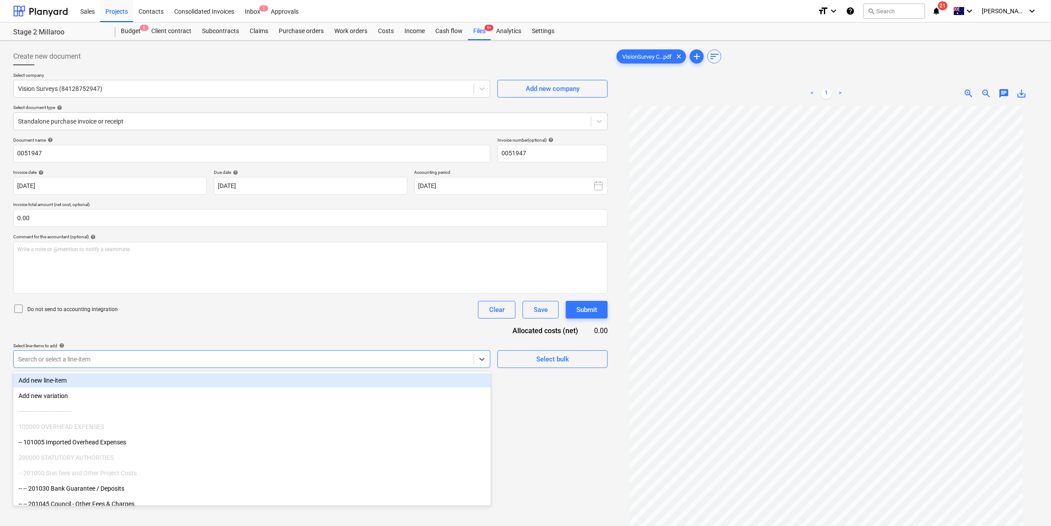
click at [131, 362] on div at bounding box center [243, 359] width 451 height 9
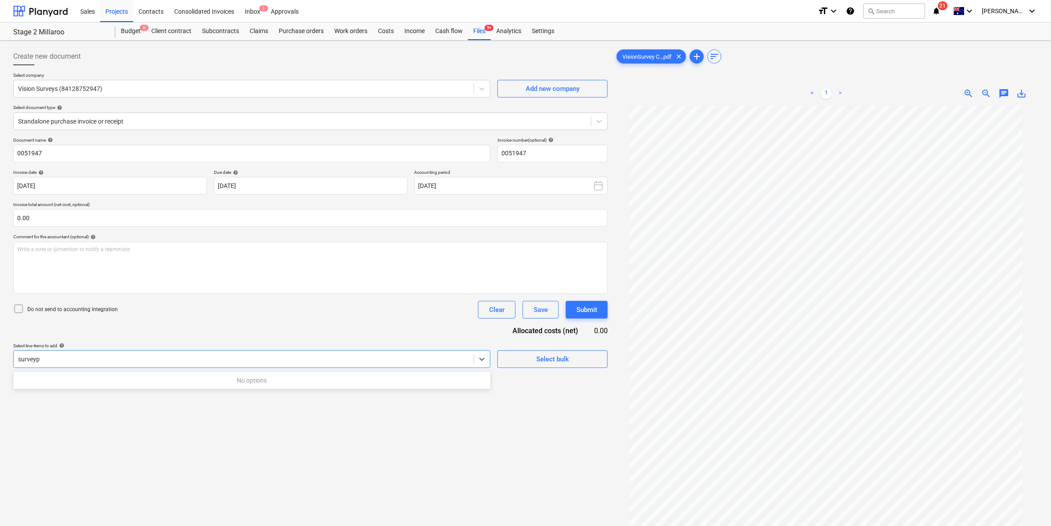
type input "survey"
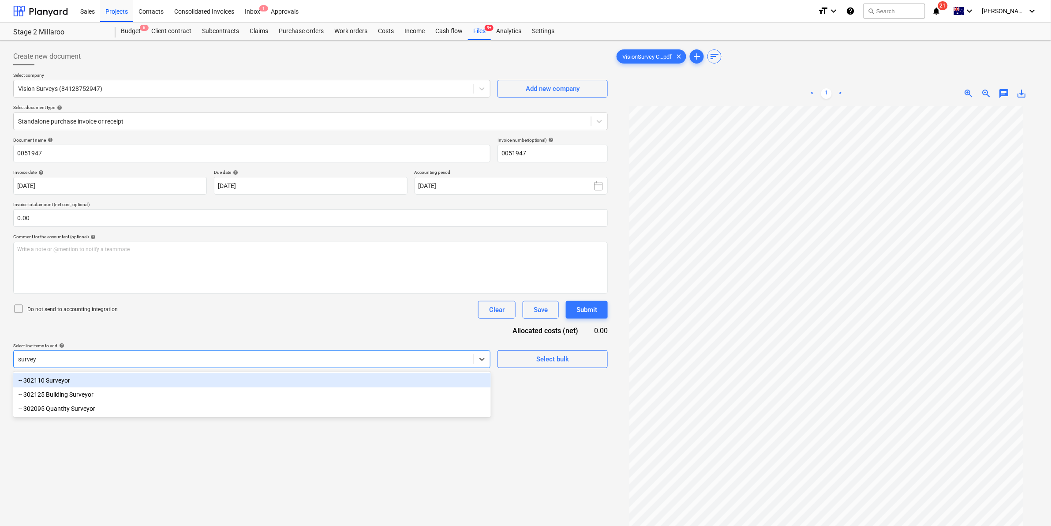
click at [97, 377] on div "-- 302110 Surveyor" at bounding box center [252, 380] width 478 height 14
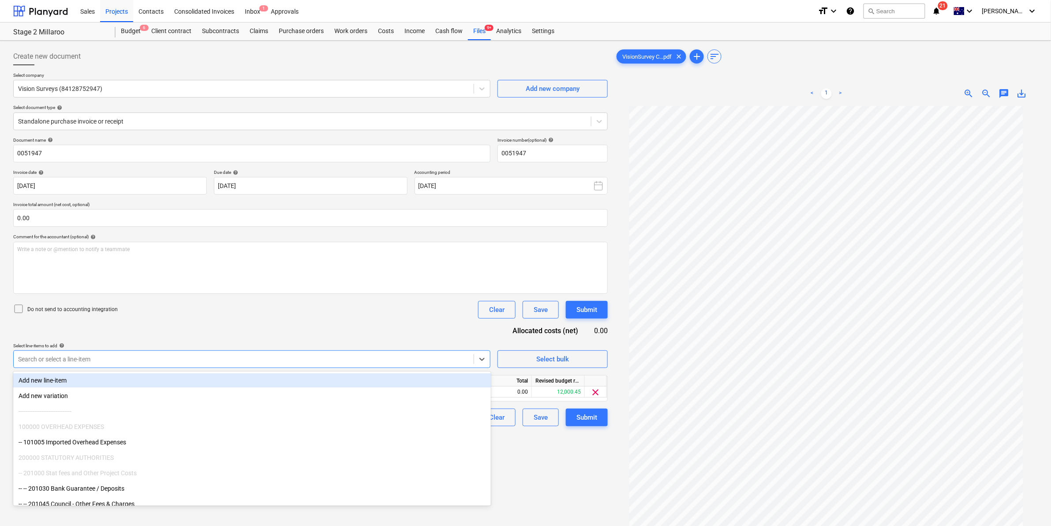
click at [300, 318] on div "Do not send to accounting integration Clear Save Submit" at bounding box center [310, 310] width 595 height 18
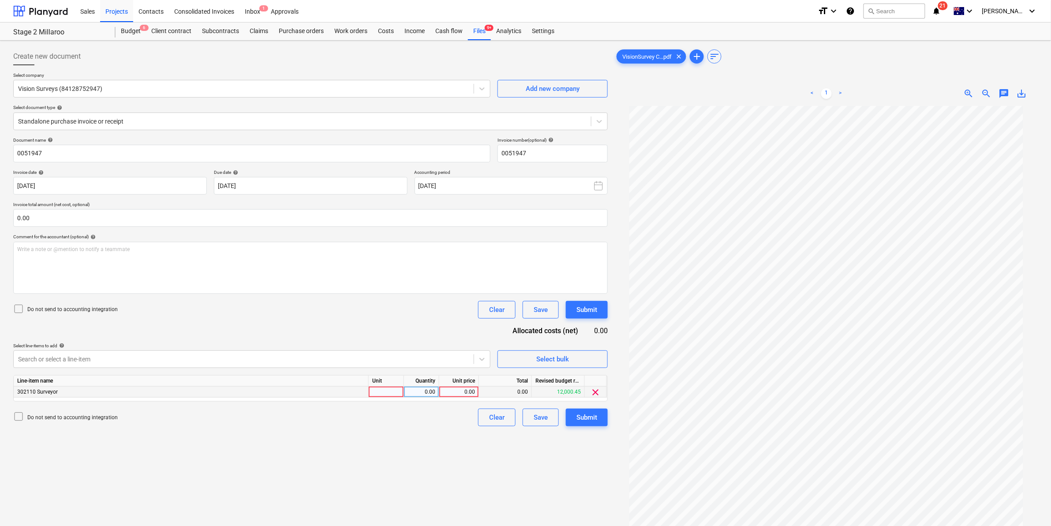
click at [385, 396] on div at bounding box center [386, 391] width 35 height 11
type input "item"
type input "-640"
click at [590, 418] on div "Submit" at bounding box center [587, 417] width 21 height 11
click at [481, 34] on div "Files 9+" at bounding box center [479, 31] width 23 height 18
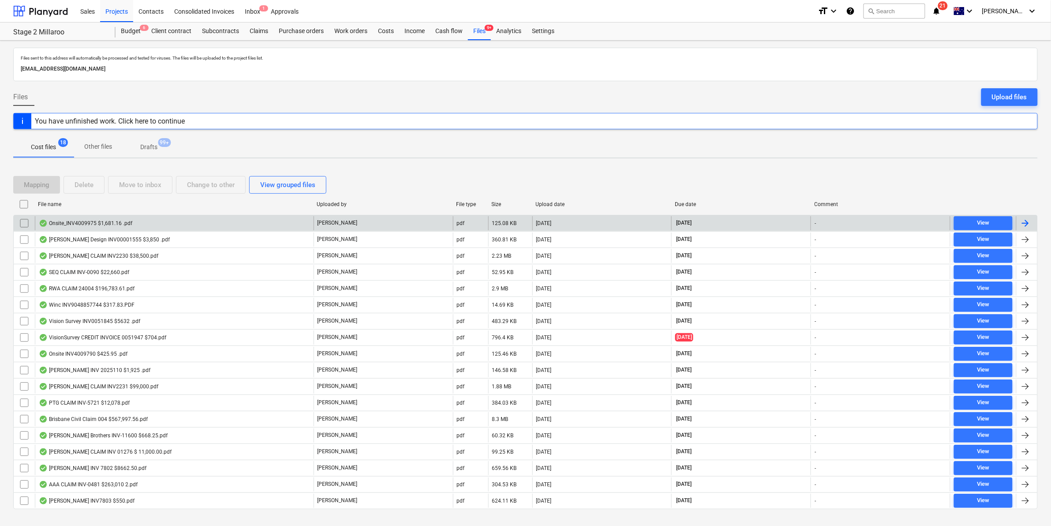
click at [122, 221] on div "Onsite_INV4009975 $1,681.16 .pdf" at bounding box center [86, 223] width 94 height 7
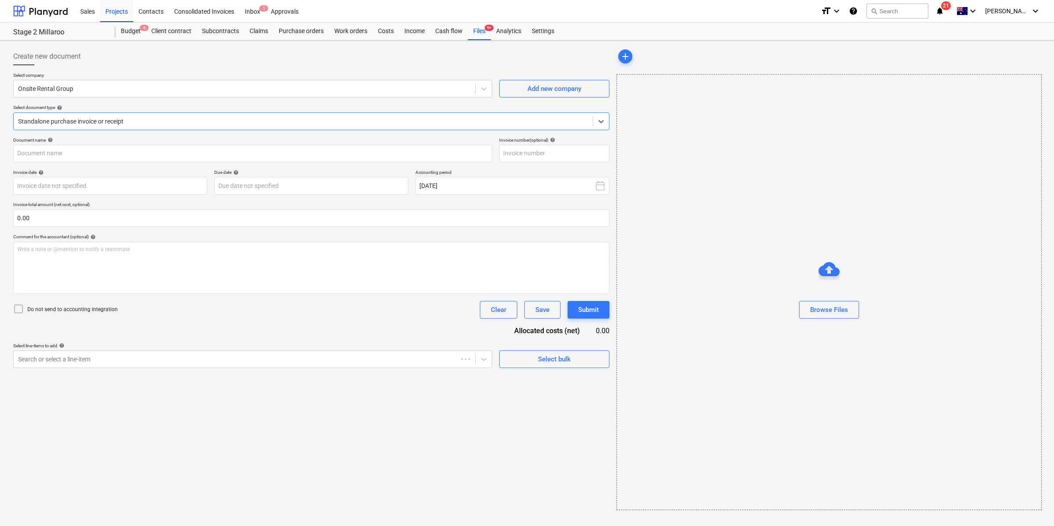
type input "4009975"
type input "[DATE]"
click at [112, 126] on div "Standalone purchase invoice or receipt" at bounding box center [302, 121] width 577 height 12
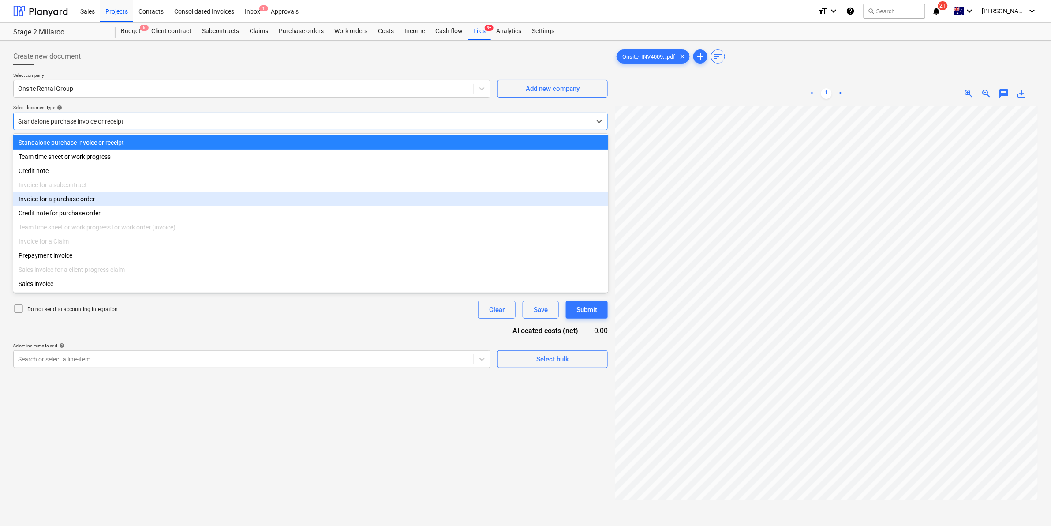
click at [75, 199] on div "Invoice for a purchase order" at bounding box center [310, 199] width 595 height 14
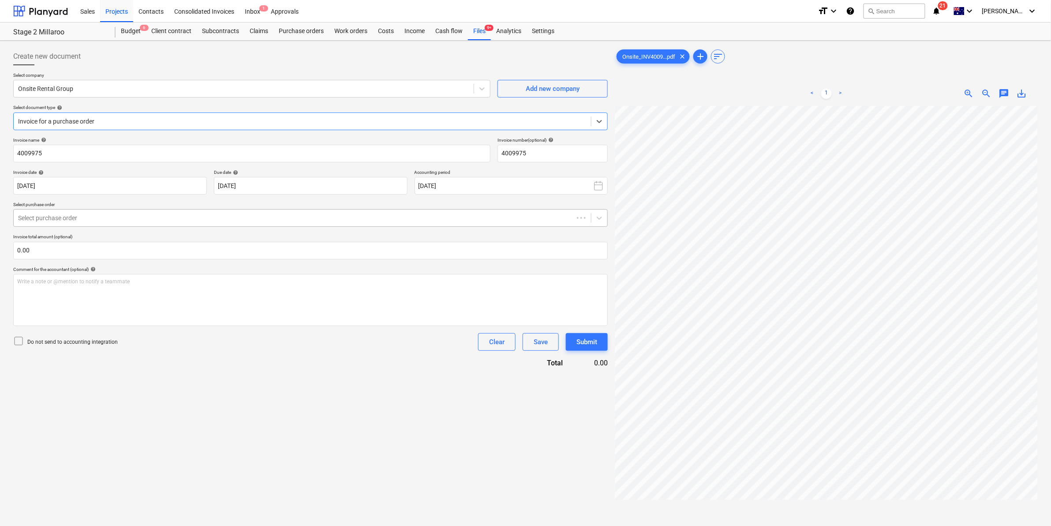
click at [91, 214] on div at bounding box center [293, 218] width 551 height 9
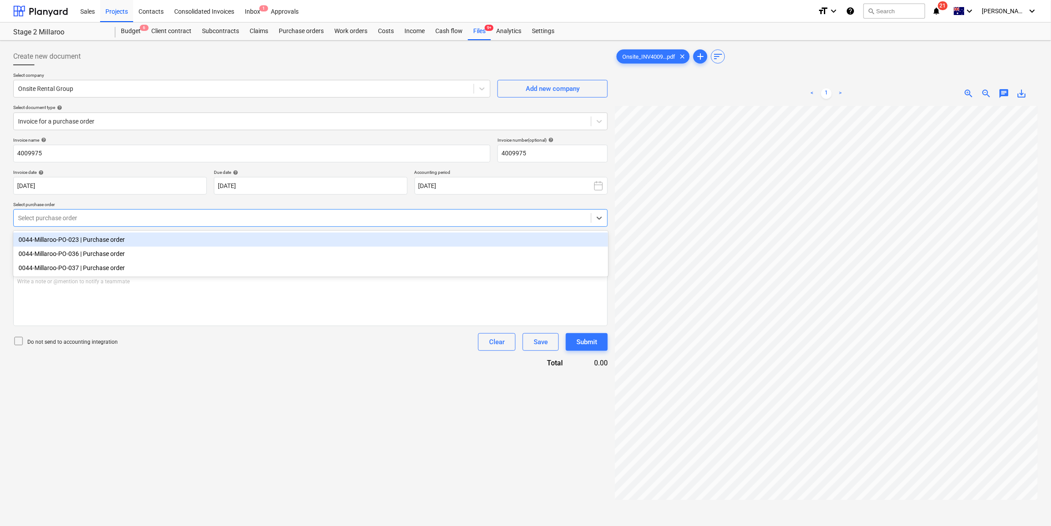
click at [118, 242] on div "0044-Millaroo-PO-023 | Purchase order" at bounding box center [310, 239] width 595 height 14
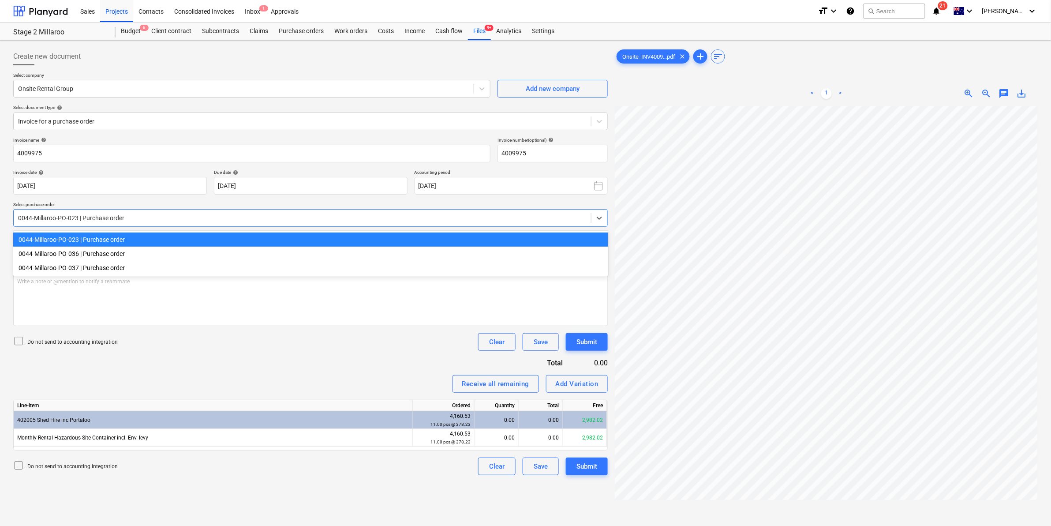
click at [150, 214] on div at bounding box center [302, 218] width 569 height 9
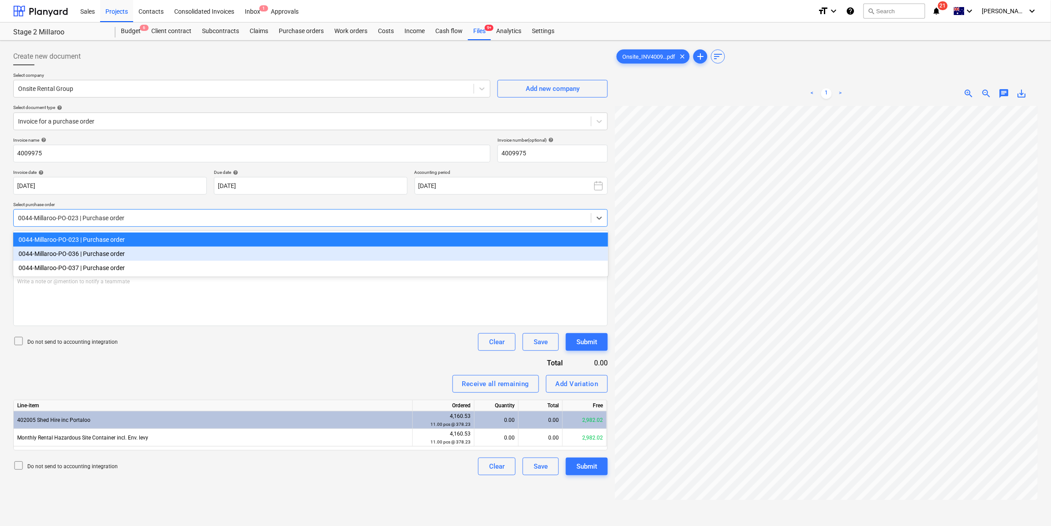
click at [119, 256] on div "0044-Millaroo-PO-036 | Purchase order" at bounding box center [310, 254] width 595 height 14
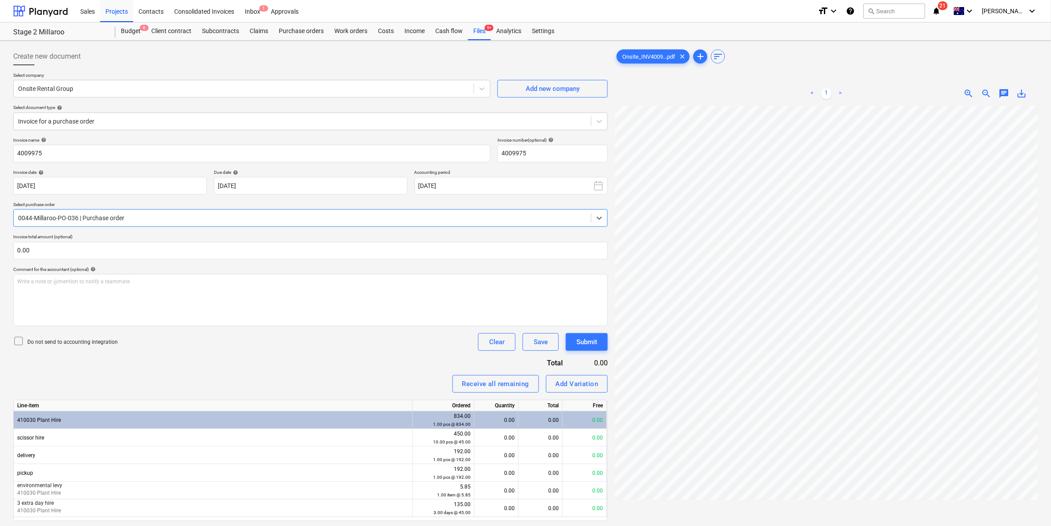
click at [157, 217] on div at bounding box center [302, 218] width 569 height 9
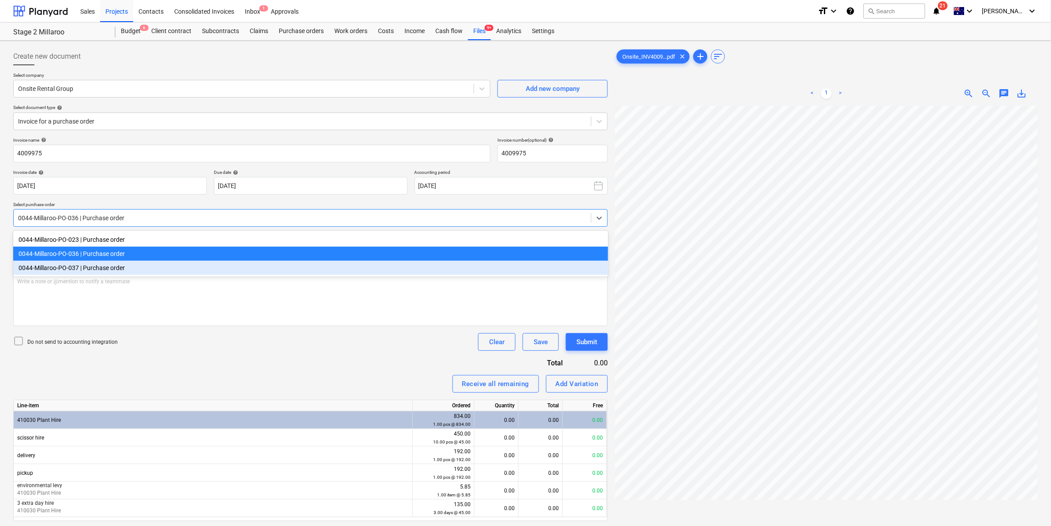
click at [97, 269] on div "0044-Millaroo-PO-037 | Purchase order" at bounding box center [310, 268] width 595 height 14
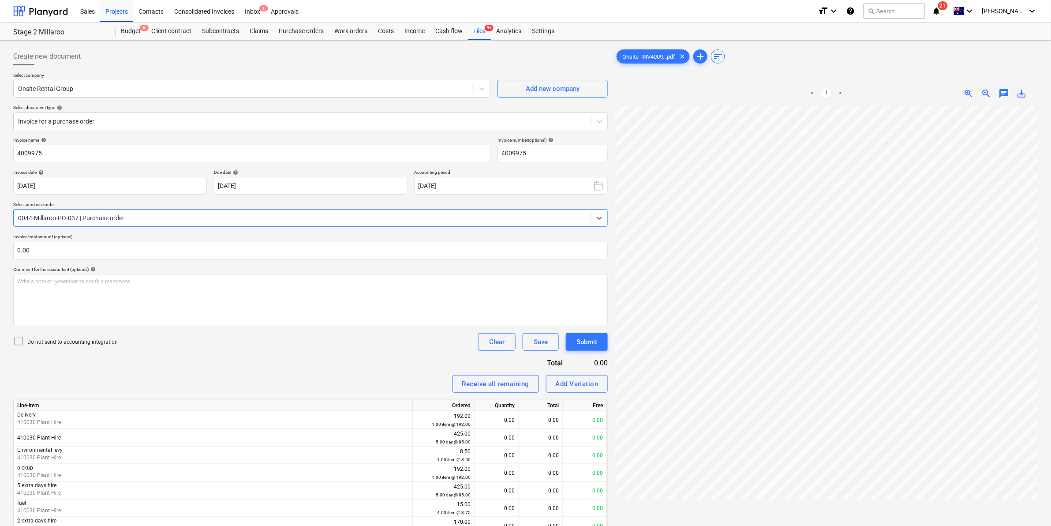
click at [128, 217] on div at bounding box center [302, 218] width 569 height 9
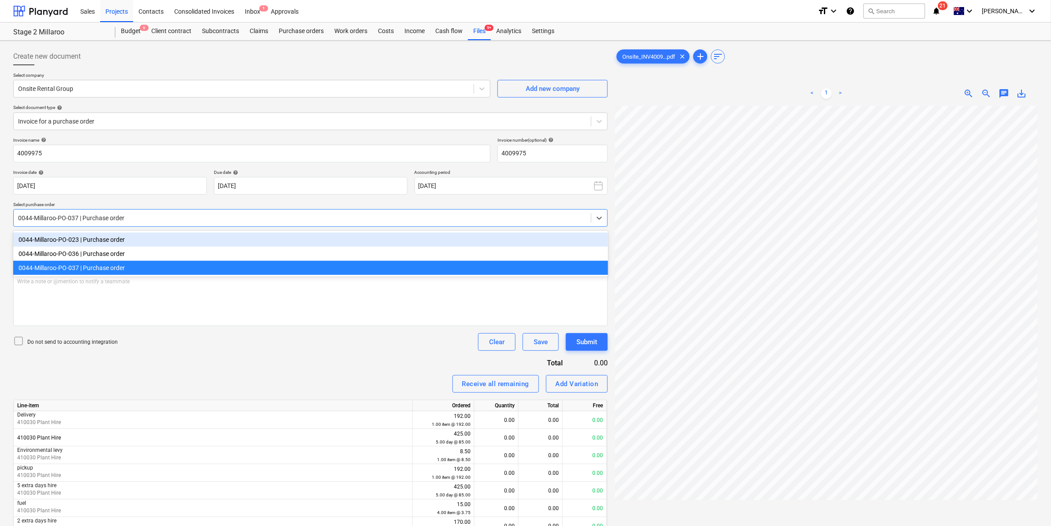
click at [117, 243] on div "0044-Millaroo-PO-023 | Purchase order" at bounding box center [310, 239] width 595 height 14
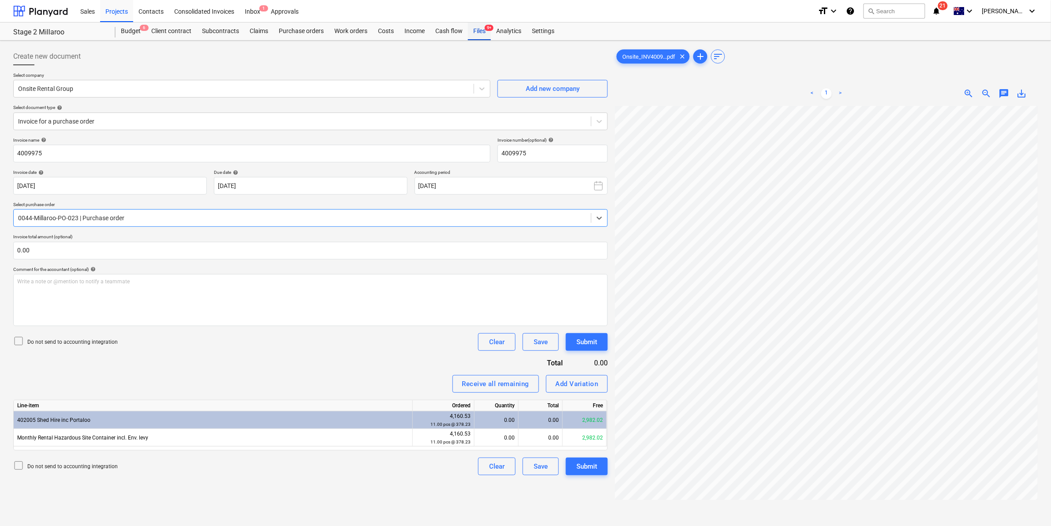
click at [482, 30] on div "Files 9+" at bounding box center [479, 31] width 23 height 18
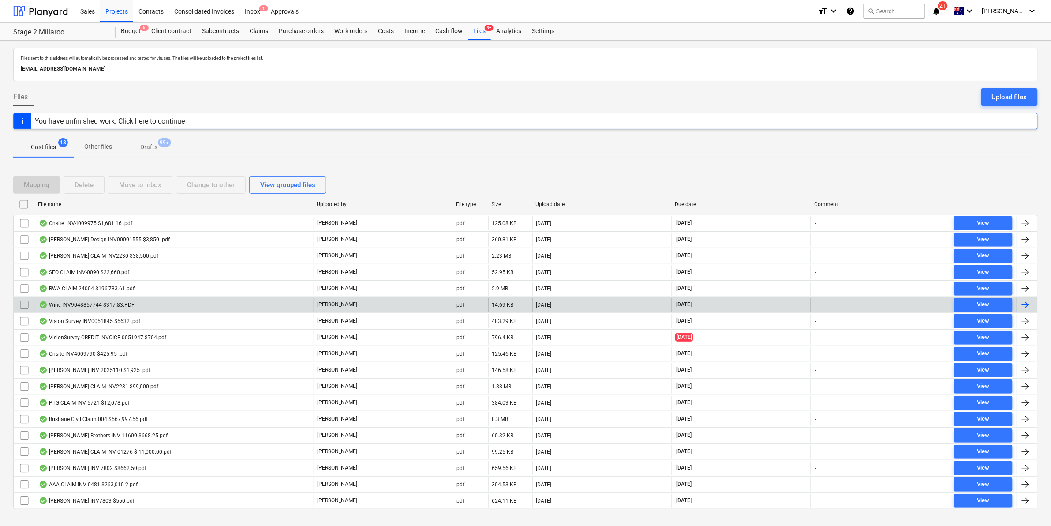
click at [93, 305] on div "Winc INV9048857744 $317.83.PDF" at bounding box center [87, 304] width 96 height 7
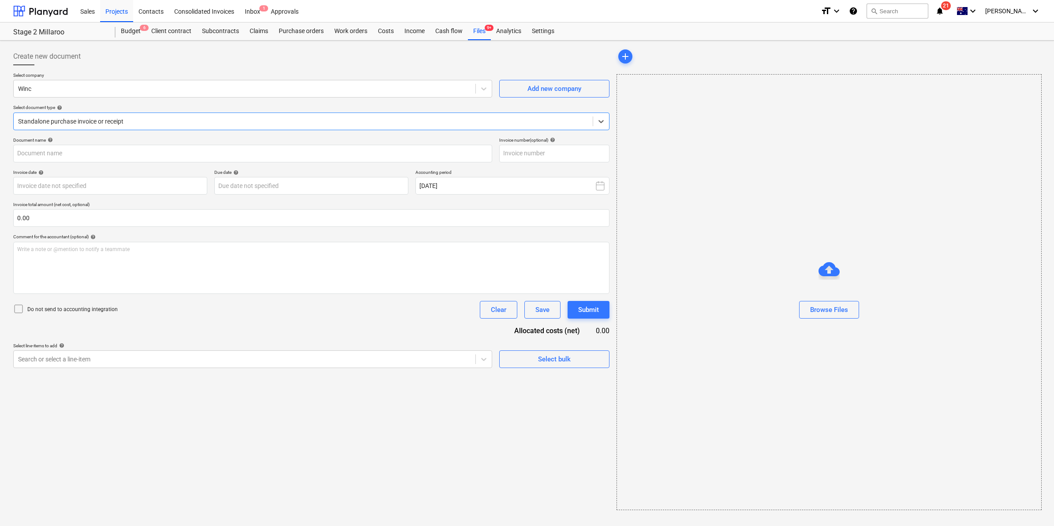
type input "9048857744"
type input "[DATE]"
click at [191, 124] on div at bounding box center [303, 121] width 570 height 9
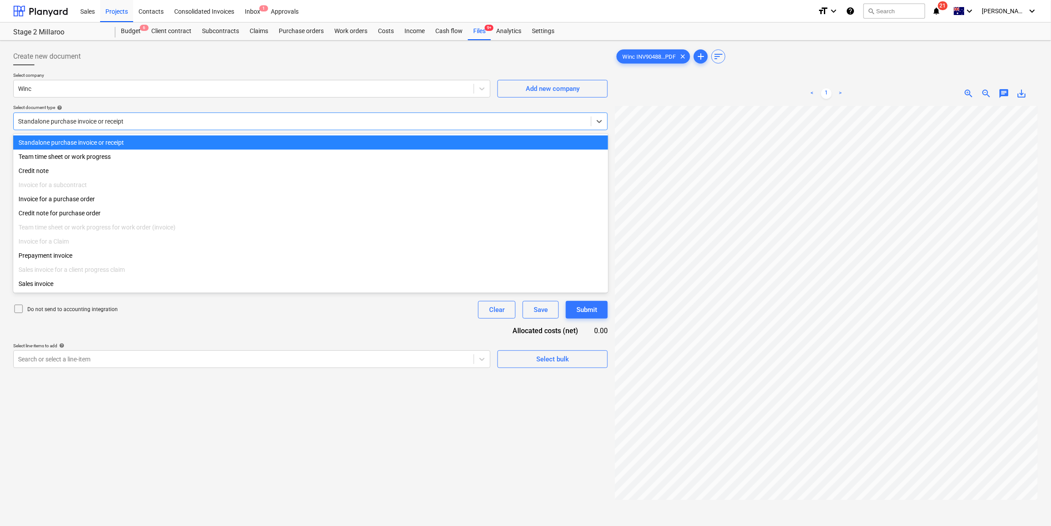
click at [172, 124] on div at bounding box center [302, 121] width 569 height 9
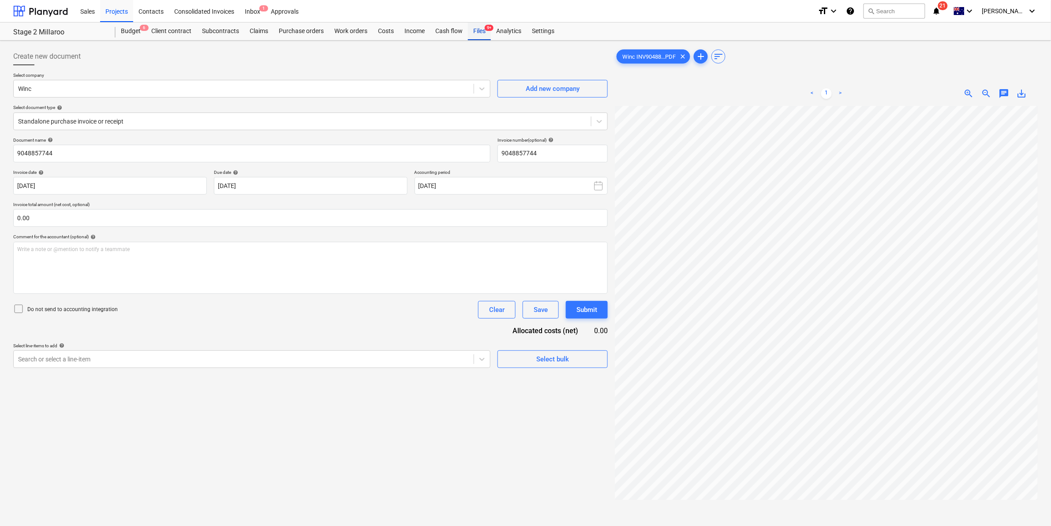
click at [475, 29] on div "Files 9+" at bounding box center [479, 31] width 23 height 18
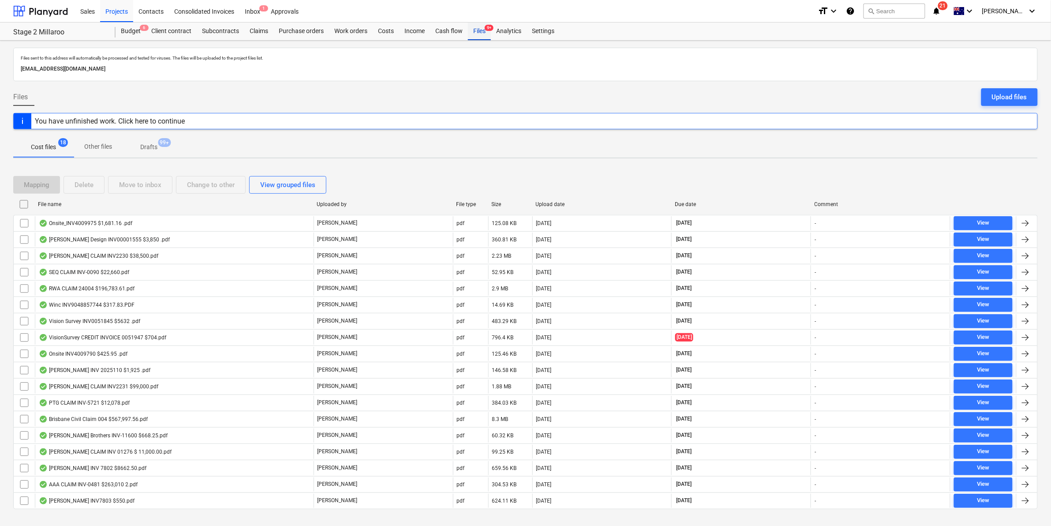
click at [478, 32] on div "Files 9+" at bounding box center [479, 31] width 23 height 18
